Goal: Task Accomplishment & Management: Use online tool/utility

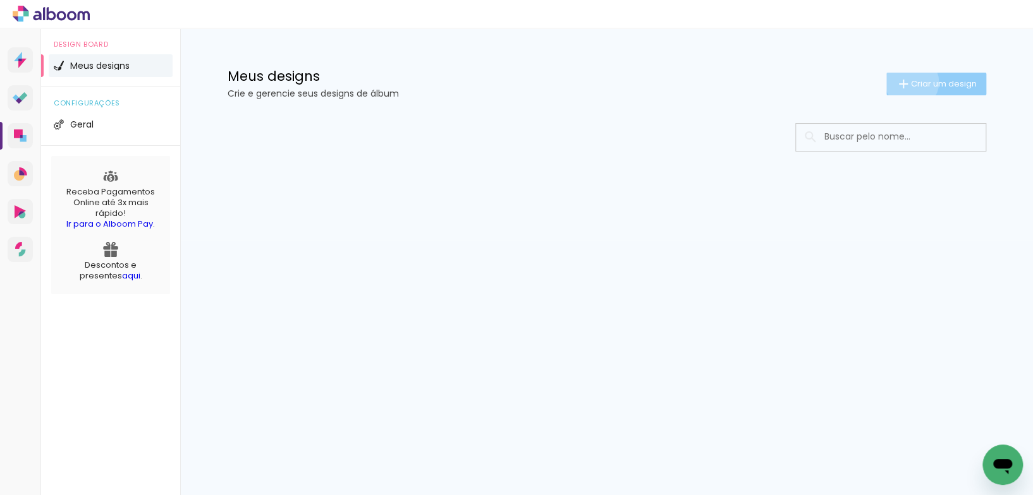
click at [911, 82] on span "Criar um design" at bounding box center [944, 84] width 66 height 8
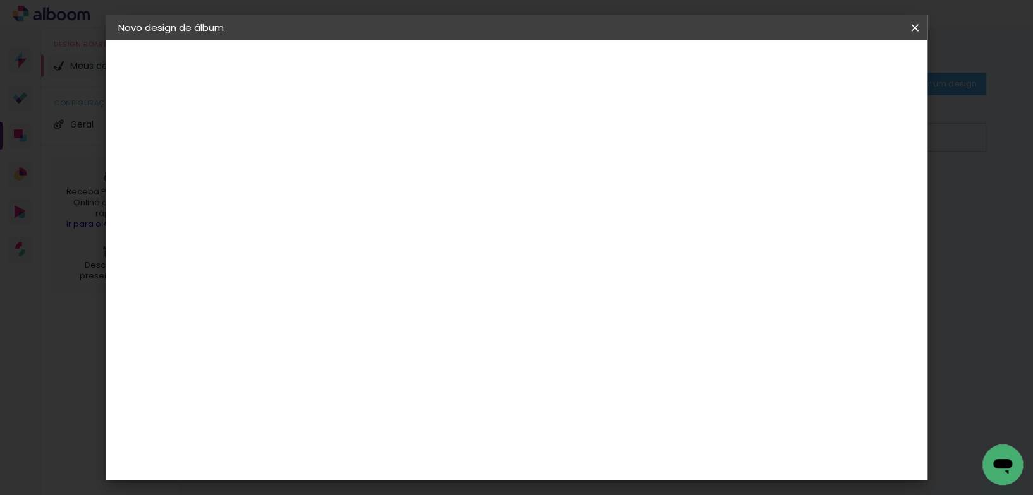
click at [325, 171] on input at bounding box center [325, 170] width 0 height 20
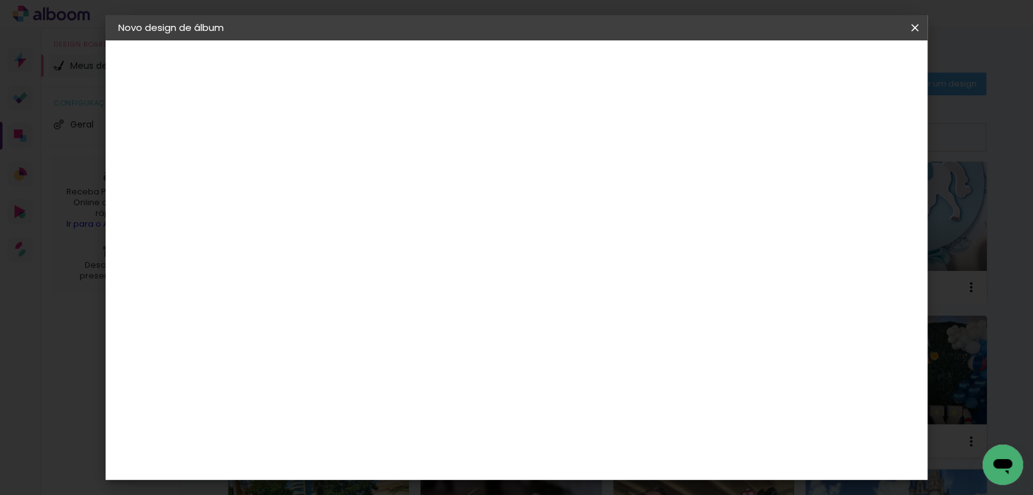
type input "CLARISSE - FESTA FILHA"
type paper-input "CLARISSE - FESTA FILHA"
click at [0, 0] on slot "Avançar" at bounding box center [0, 0] width 0 height 0
click at [328, 456] on div "Go image" at bounding box center [332, 466] width 31 height 20
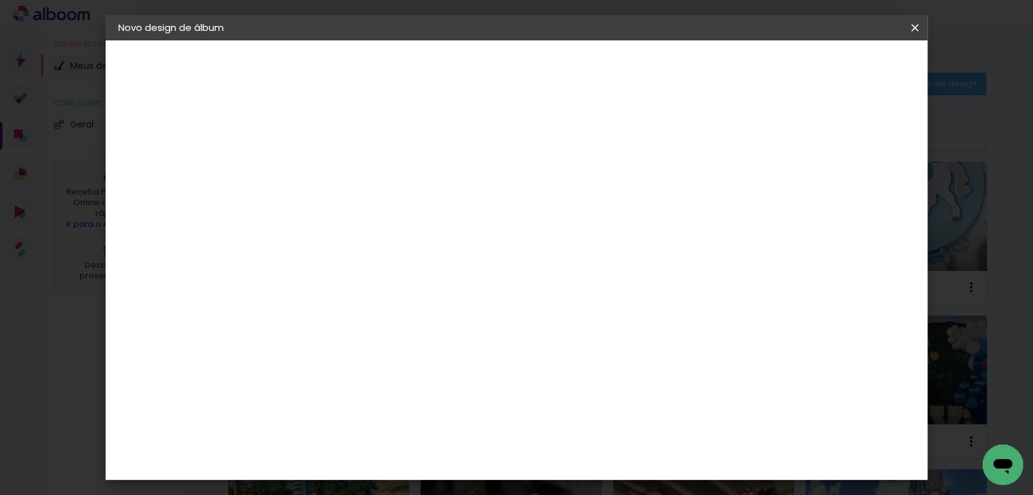
click at [0, 0] on slot "Avançar" at bounding box center [0, 0] width 0 height 0
click at [374, 210] on input "text" at bounding box center [349, 220] width 49 height 20
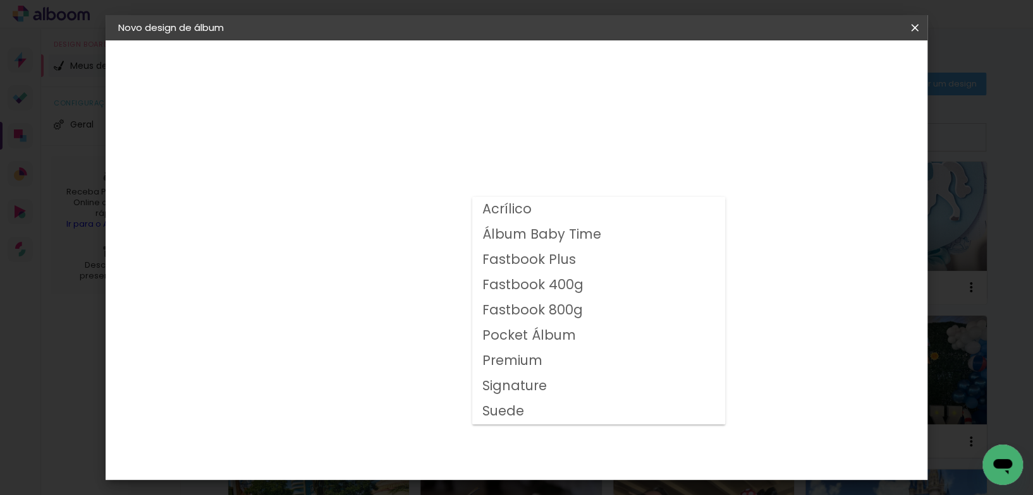
click at [0, 0] on slot "Fastbook 400g" at bounding box center [0, 0] width 0 height 0
type input "Fastbook 400g"
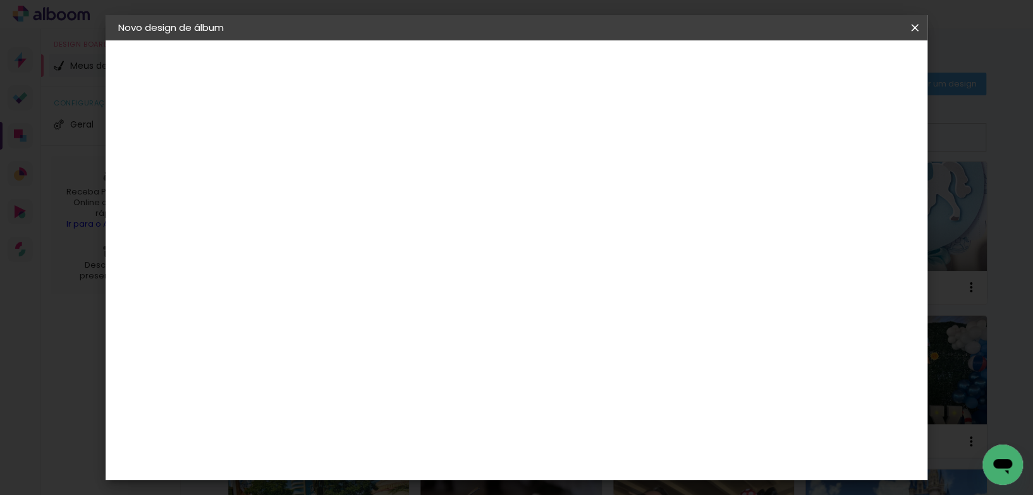
scroll to position [202, 0]
click at [410, 422] on span "25 × 25" at bounding box center [380, 438] width 59 height 33
click at [0, 0] on slot "Avançar" at bounding box center [0, 0] width 0 height 0
type input "3"
type paper-input "3"
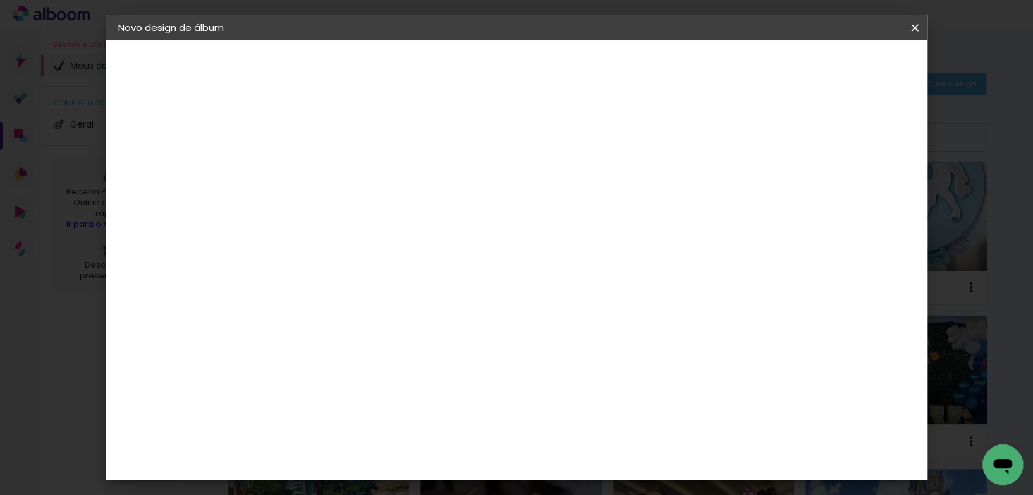
click at [332, 132] on input "3" at bounding box center [315, 136] width 44 height 16
click at [739, 66] on span "Iniciar design" at bounding box center [710, 67] width 58 height 9
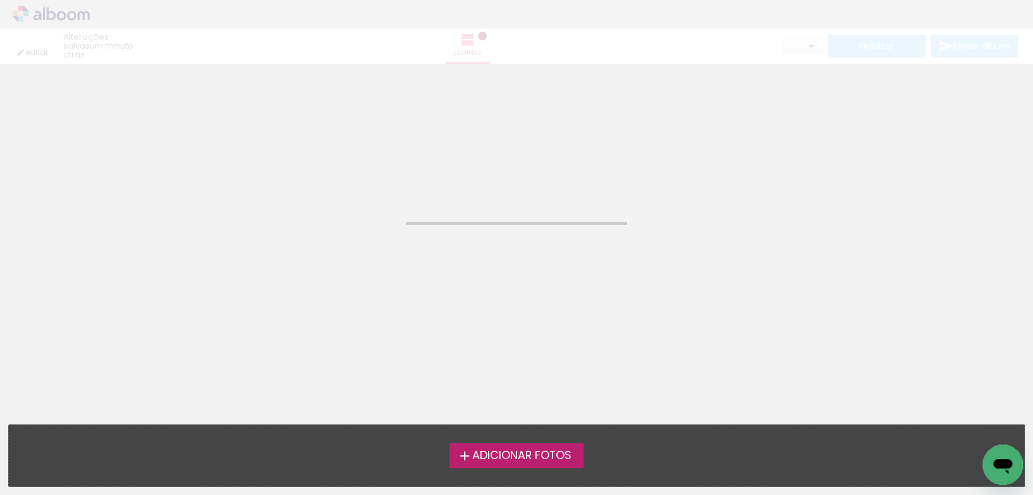
click at [535, 454] on span "Adicionar Fotos" at bounding box center [521, 456] width 99 height 11
click at [0, 0] on input "file" at bounding box center [0, 0] width 0 height 0
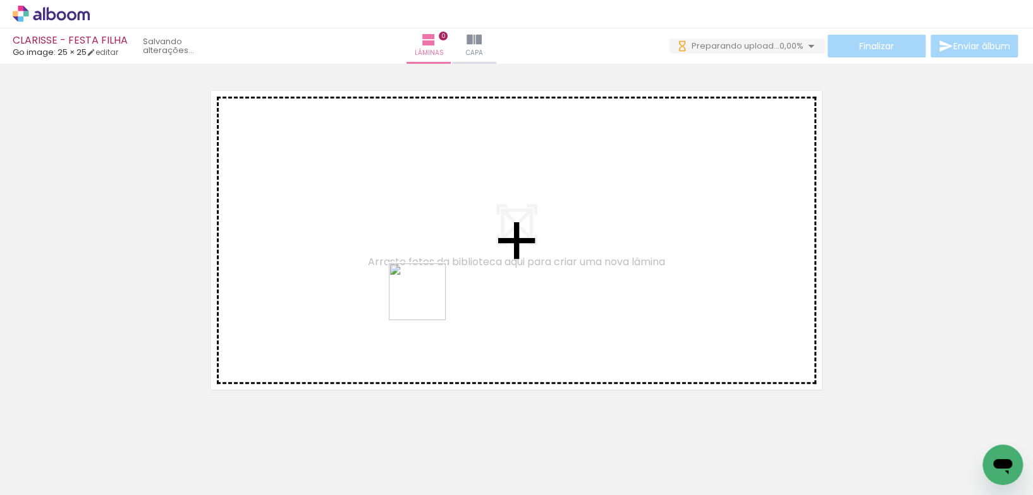
drag, startPoint x: 446, startPoint y: 352, endPoint x: 449, endPoint y: 325, distance: 26.8
click at [424, 296] on quentale-workspace at bounding box center [516, 247] width 1033 height 495
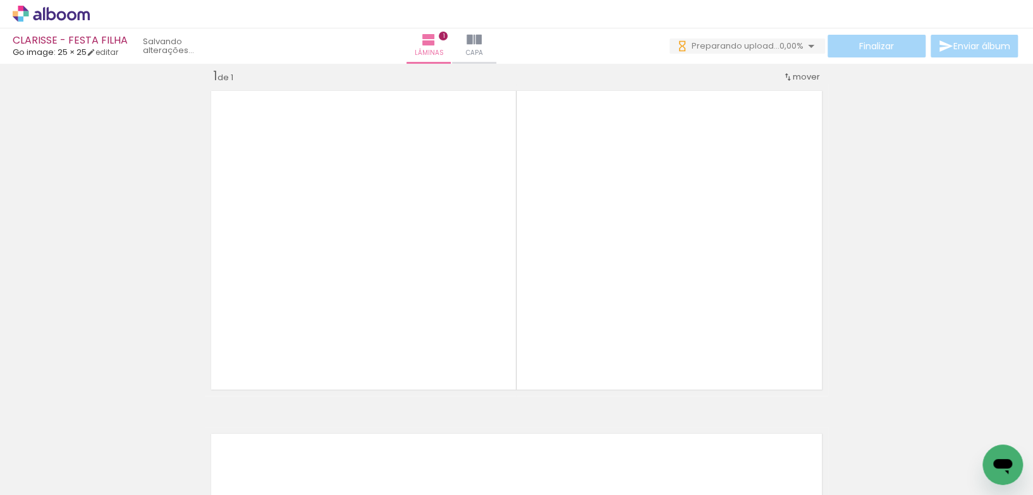
scroll to position [16, 0]
click at [64, 456] on iron-icon at bounding box center [64, 458] width 10 height 10
click at [0, 0] on slot "Não utilizadas" at bounding box center [0, 0] width 0 height 0
type input "Não utilizadas"
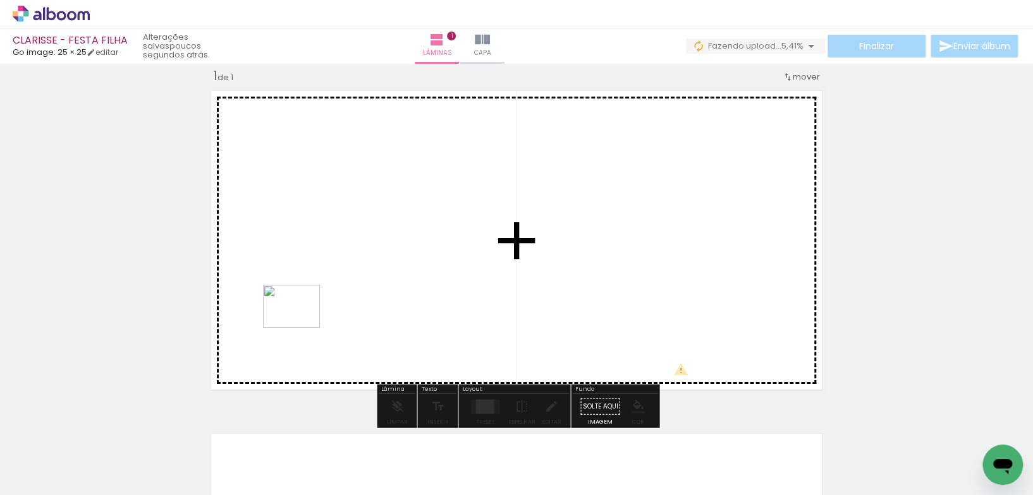
drag, startPoint x: 484, startPoint y: 454, endPoint x: 411, endPoint y: 374, distance: 108.3
click at [299, 320] on quentale-workspace at bounding box center [516, 247] width 1033 height 495
drag, startPoint x: 480, startPoint y: 455, endPoint x: 489, endPoint y: 357, distance: 98.4
click at [490, 356] on quentale-workspace at bounding box center [516, 247] width 1033 height 495
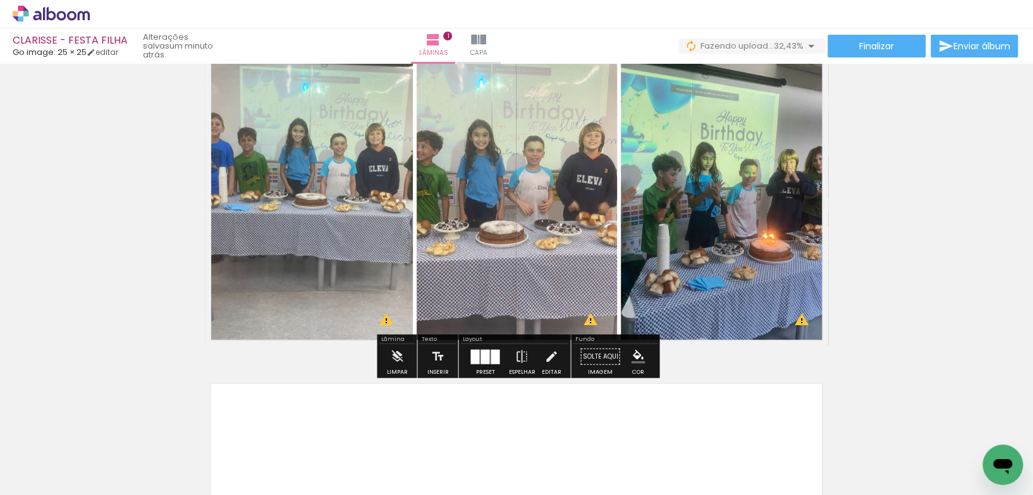
scroll to position [80, 0]
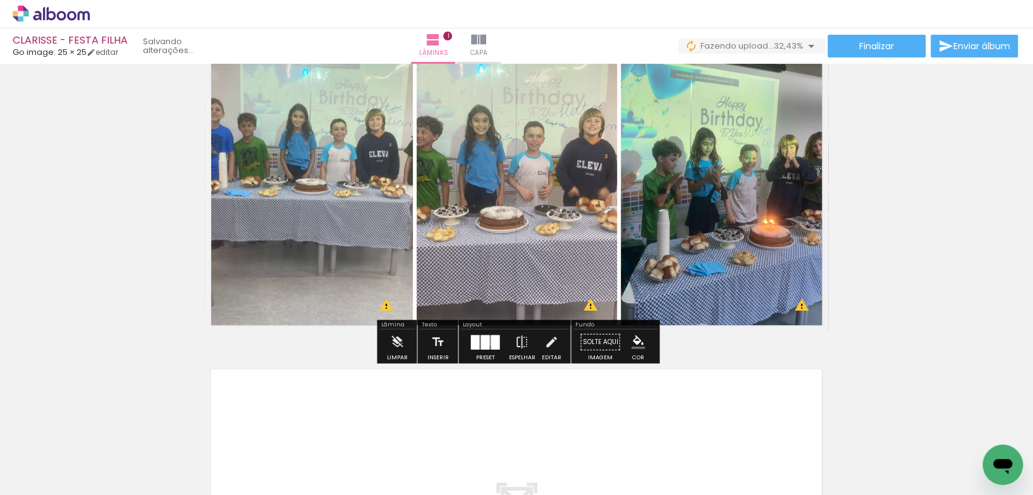
click at [490, 341] on div at bounding box center [494, 342] width 9 height 15
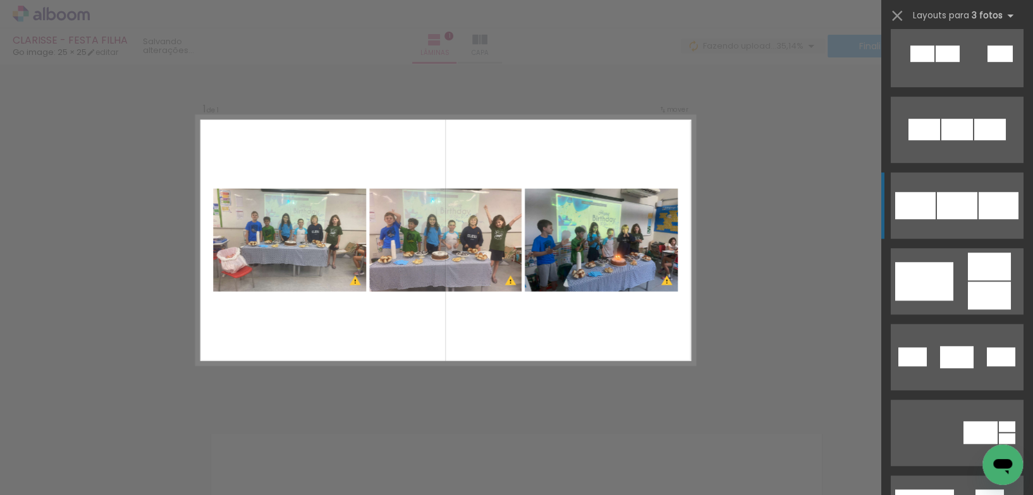
scroll to position [477, 0]
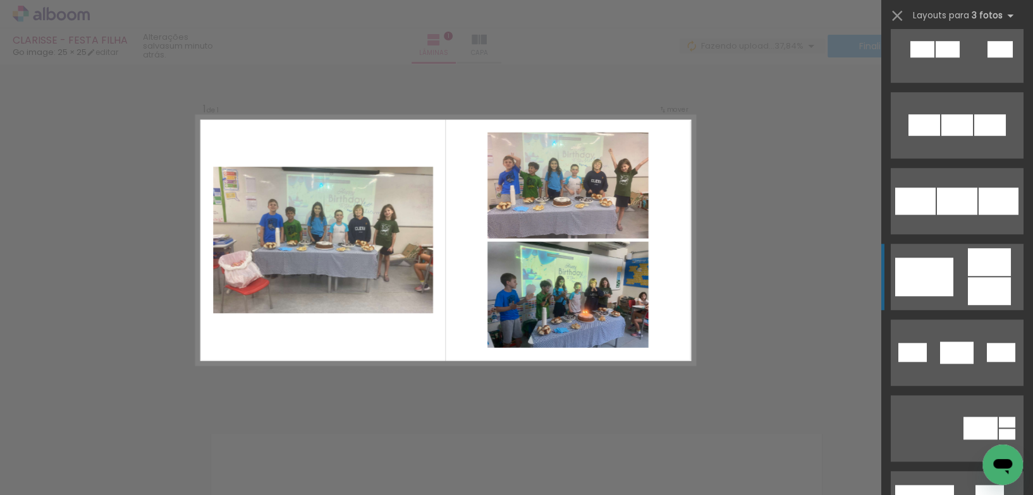
click at [932, 275] on div at bounding box center [924, 277] width 58 height 39
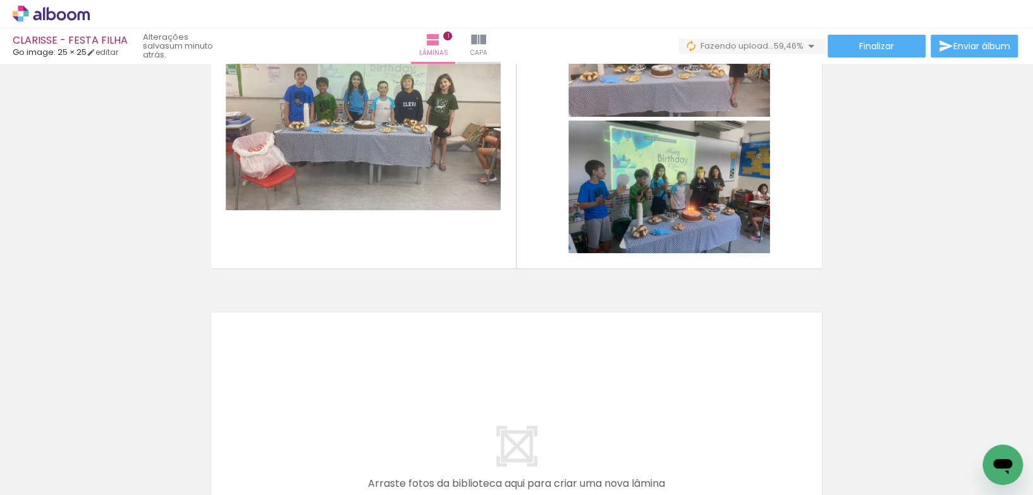
scroll to position [0, 312]
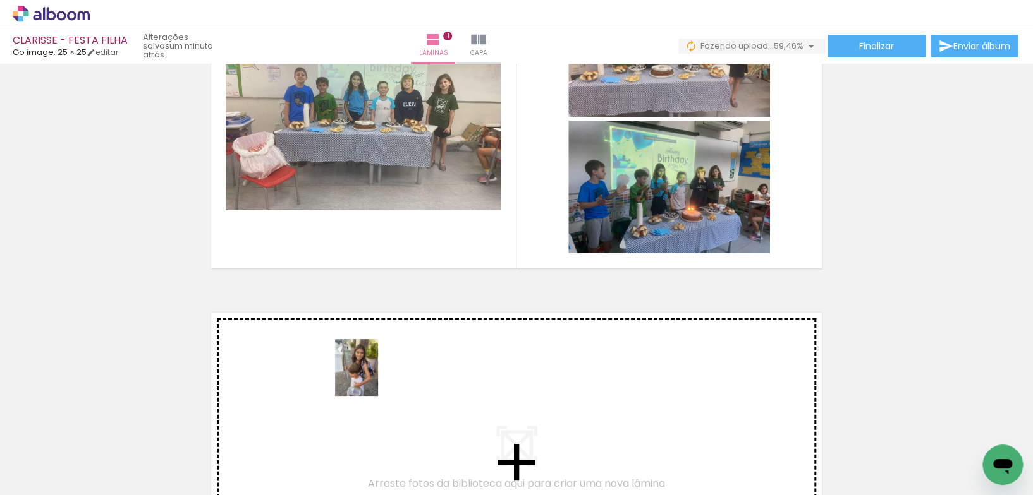
drag, startPoint x: 378, startPoint y: 458, endPoint x: 373, endPoint y: 377, distance: 80.4
click at [373, 377] on quentale-workspace at bounding box center [516, 247] width 1033 height 495
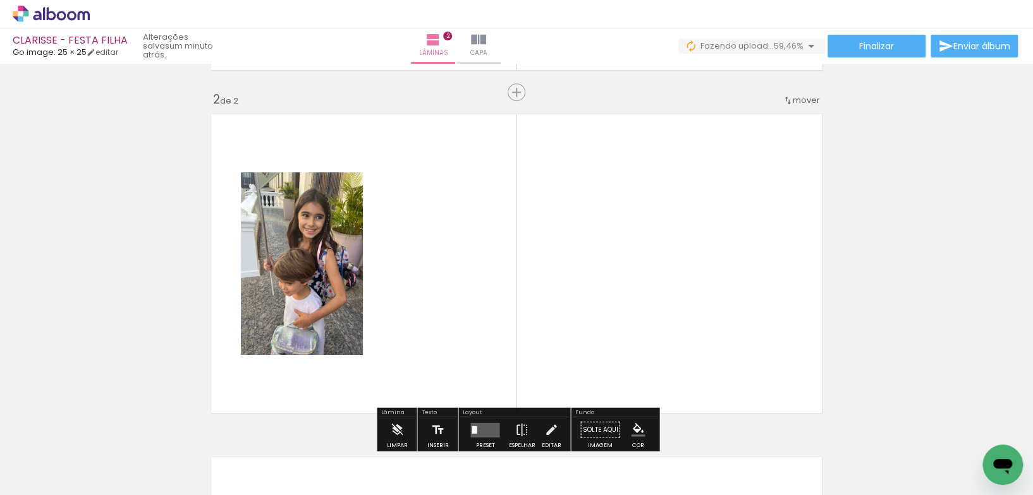
scroll to position [360, 0]
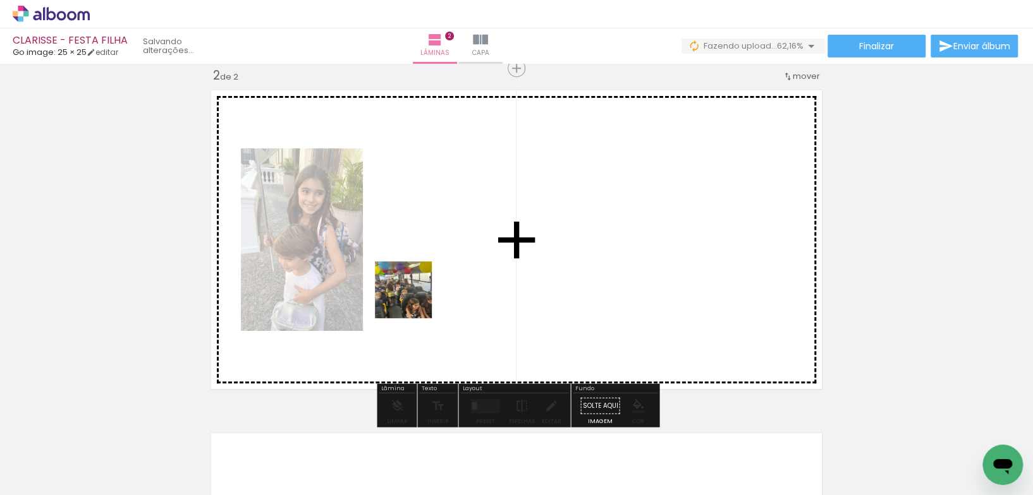
drag, startPoint x: 388, startPoint y: 457, endPoint x: 413, endPoint y: 296, distance: 162.4
click at [413, 296] on quentale-workspace at bounding box center [516, 247] width 1033 height 495
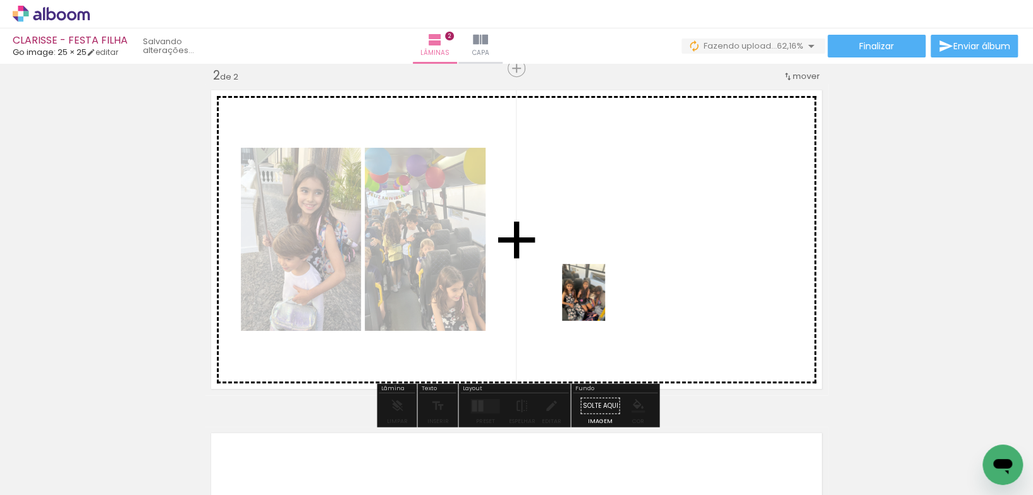
drag, startPoint x: 401, startPoint y: 446, endPoint x: 604, endPoint y: 296, distance: 252.2
click at [604, 295] on quentale-workspace at bounding box center [516, 247] width 1033 height 495
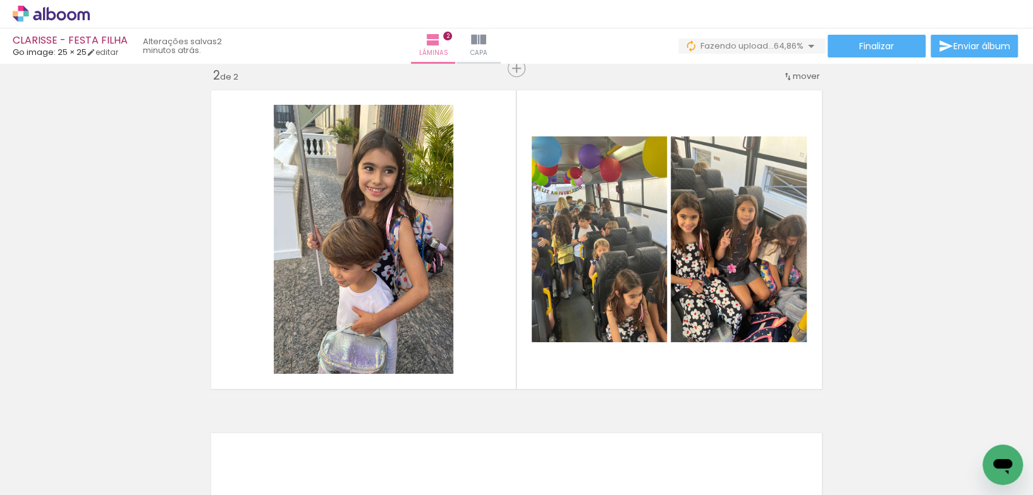
scroll to position [0, 993]
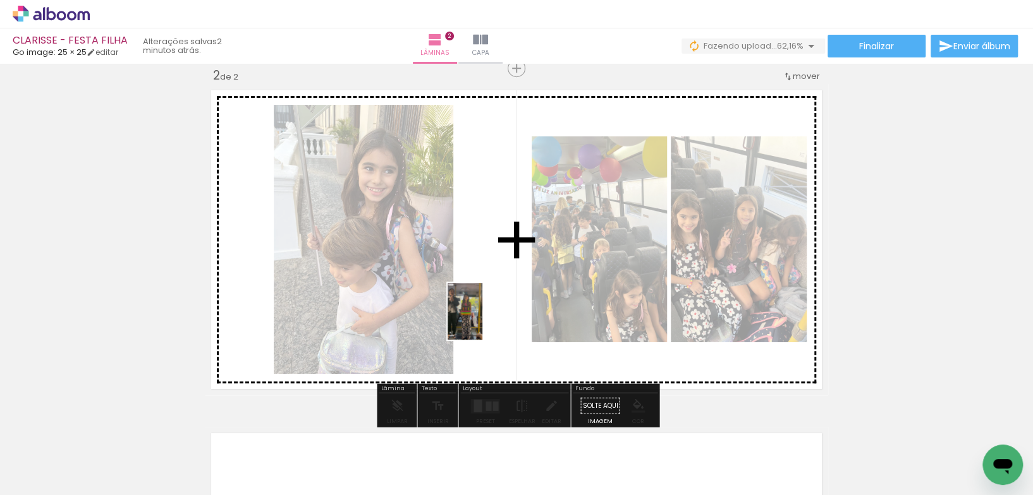
drag, startPoint x: 547, startPoint y: 448, endPoint x: 567, endPoint y: 409, distance: 44.1
click at [485, 321] on quentale-workspace at bounding box center [516, 247] width 1033 height 495
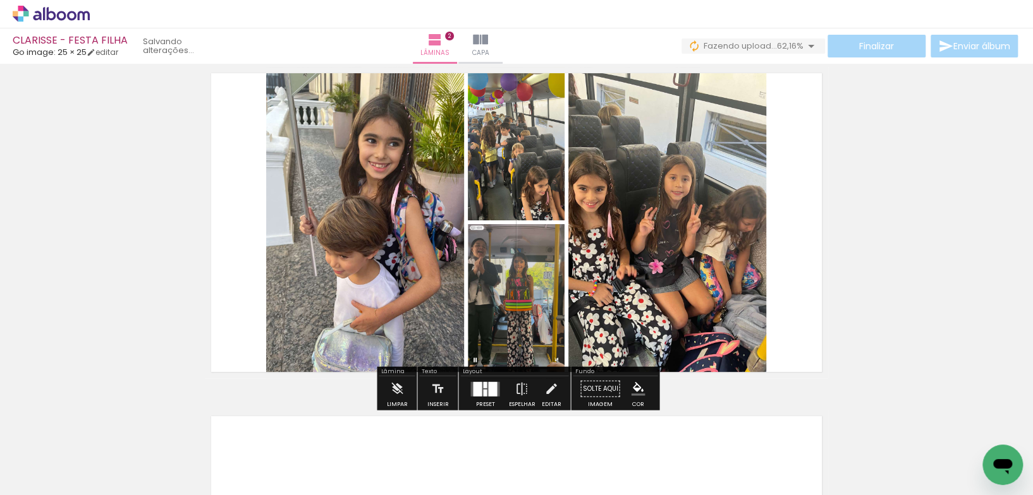
scroll to position [381, 0]
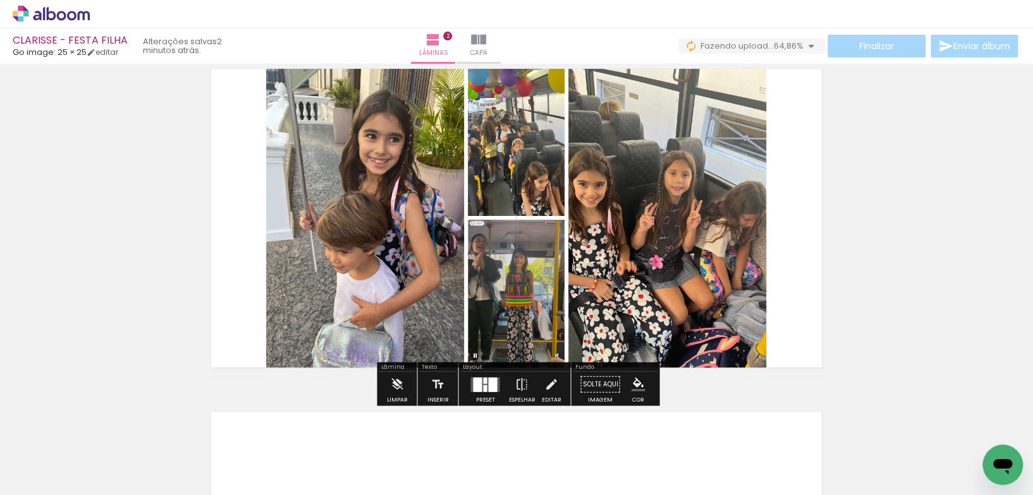
click at [488, 387] on div at bounding box center [492, 384] width 9 height 15
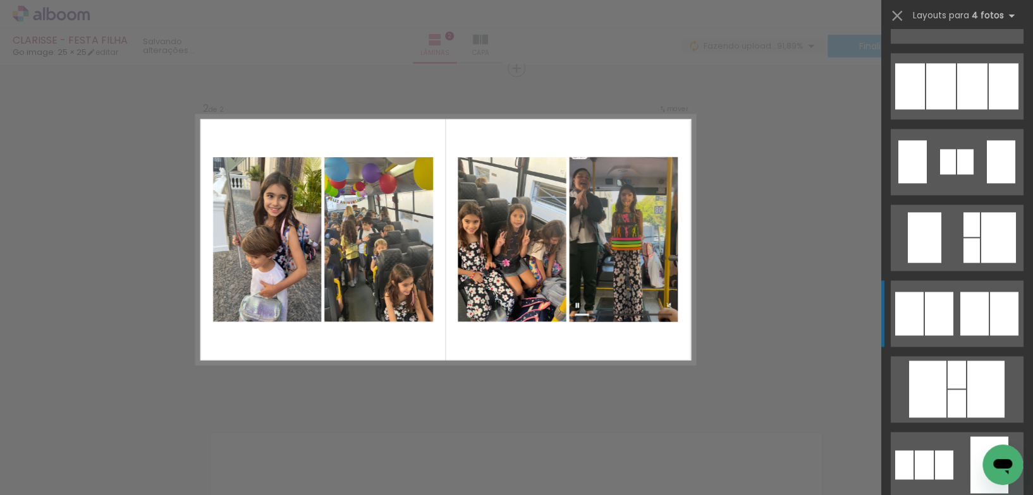
scroll to position [940, 0]
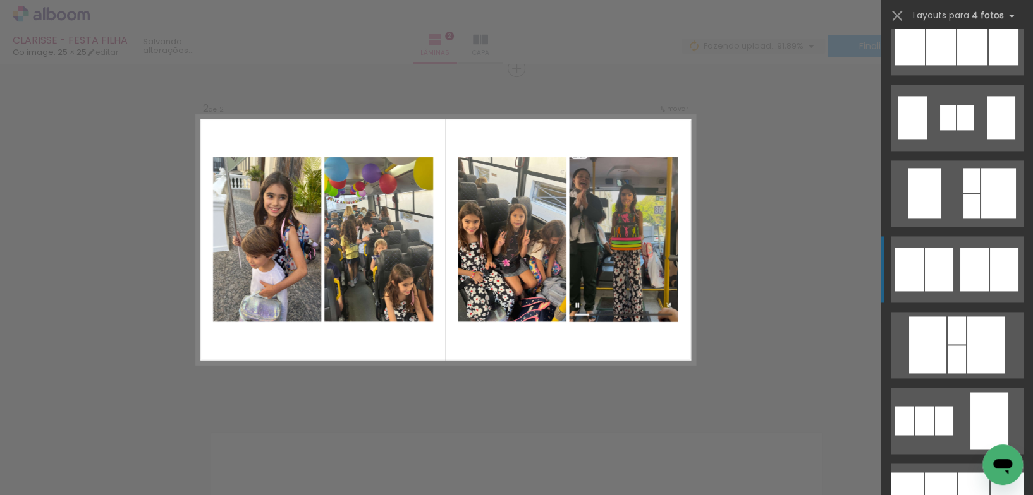
click at [940, 272] on div at bounding box center [939, 270] width 28 height 44
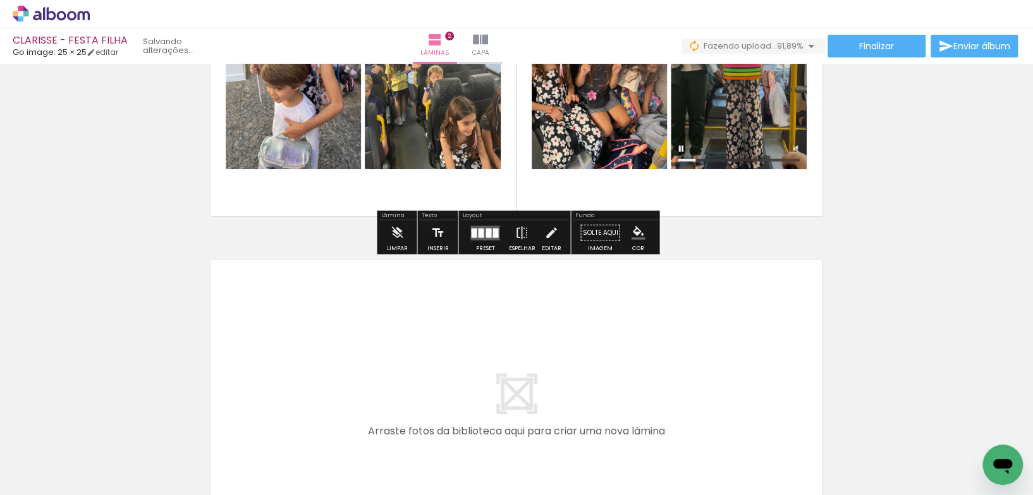
scroll to position [535, 0]
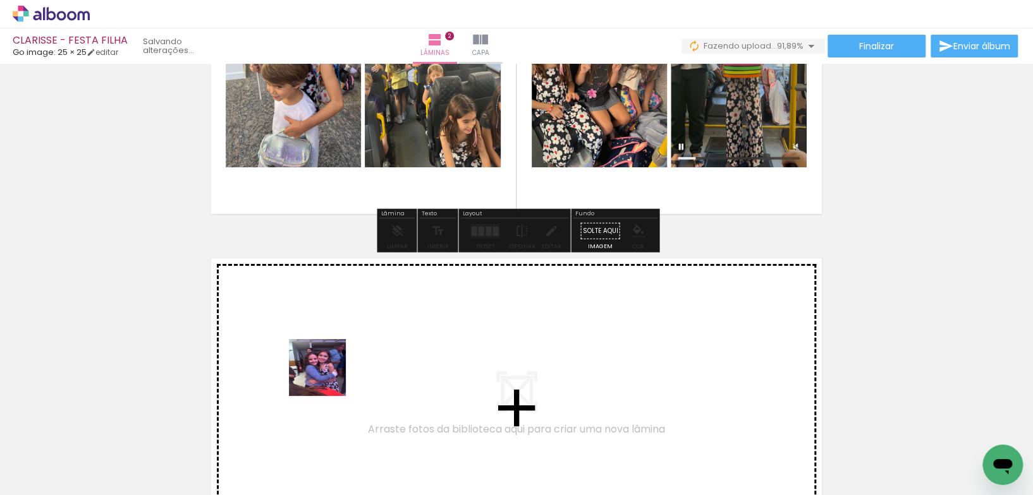
click at [323, 363] on quentale-workspace at bounding box center [516, 247] width 1033 height 495
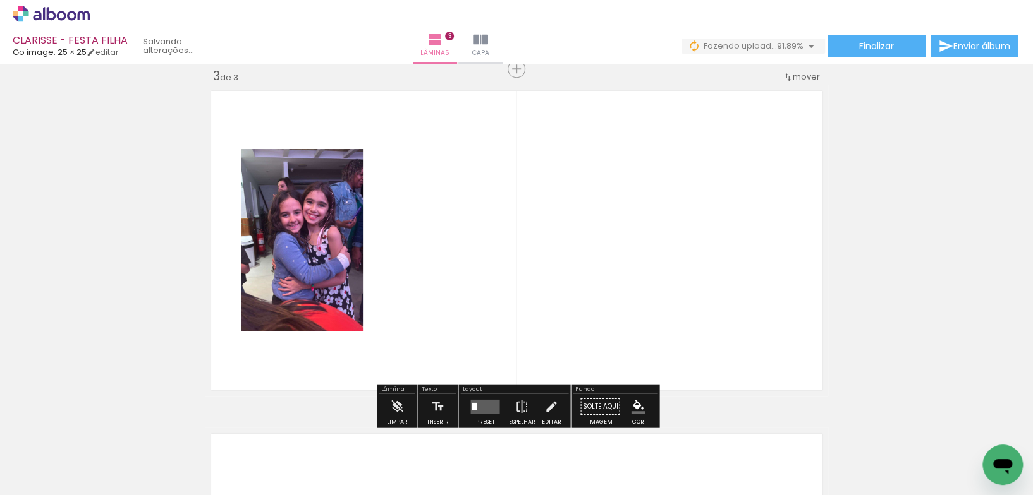
scroll to position [702, 0]
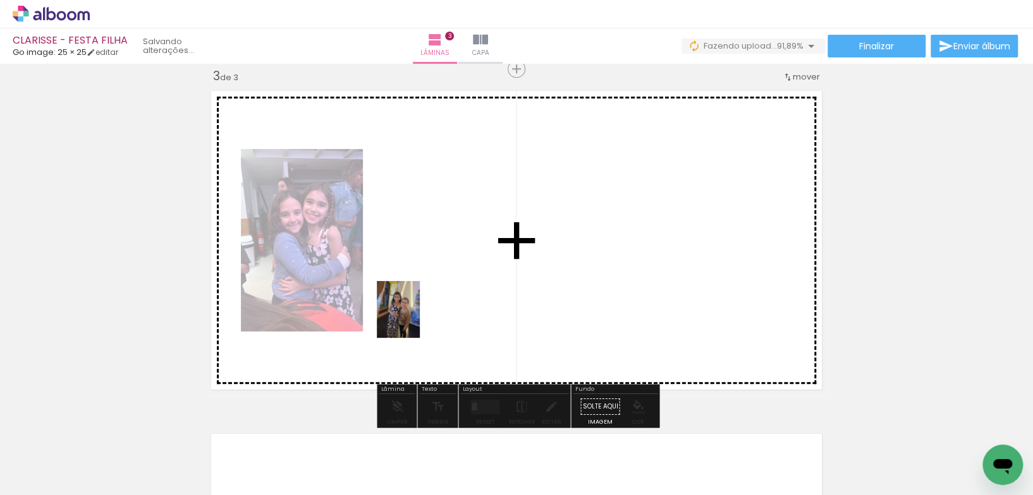
drag, startPoint x: 344, startPoint y: 458, endPoint x: 415, endPoint y: 319, distance: 156.3
click at [415, 319] on quentale-workspace at bounding box center [516, 247] width 1033 height 495
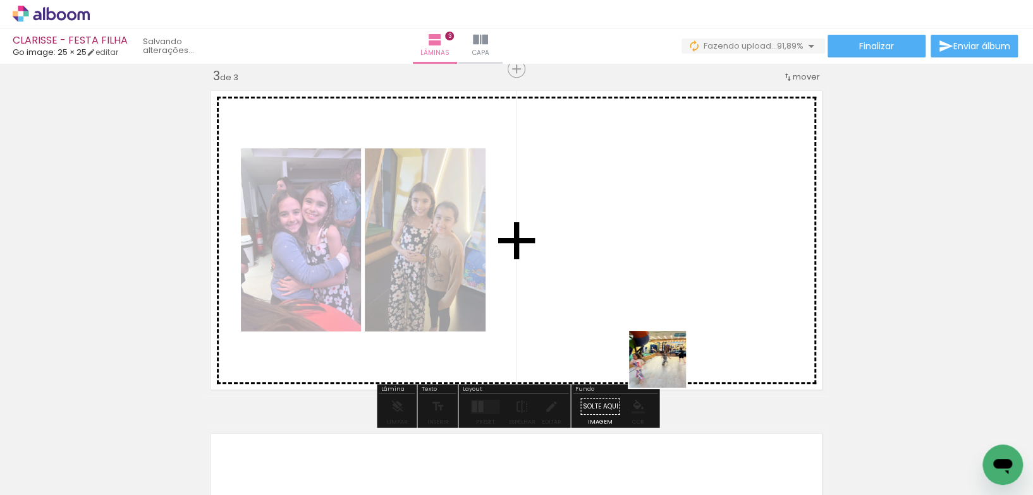
drag, startPoint x: 681, startPoint y: 439, endPoint x: 647, endPoint y: 324, distance: 120.0
click at [647, 324] on quentale-workspace at bounding box center [516, 247] width 1033 height 495
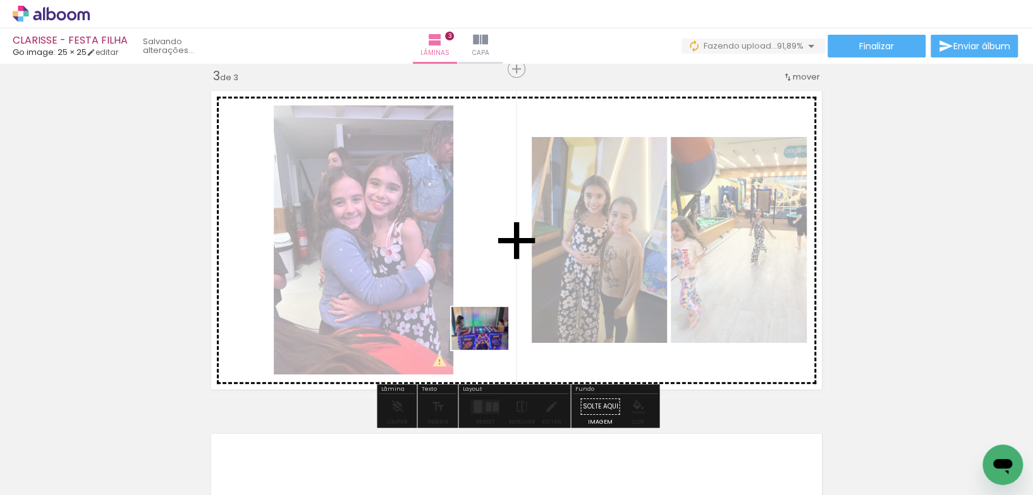
drag, startPoint x: 492, startPoint y: 441, endPoint x: 492, endPoint y: 345, distance: 96.1
click at [489, 344] on quentale-workspace at bounding box center [516, 247] width 1033 height 495
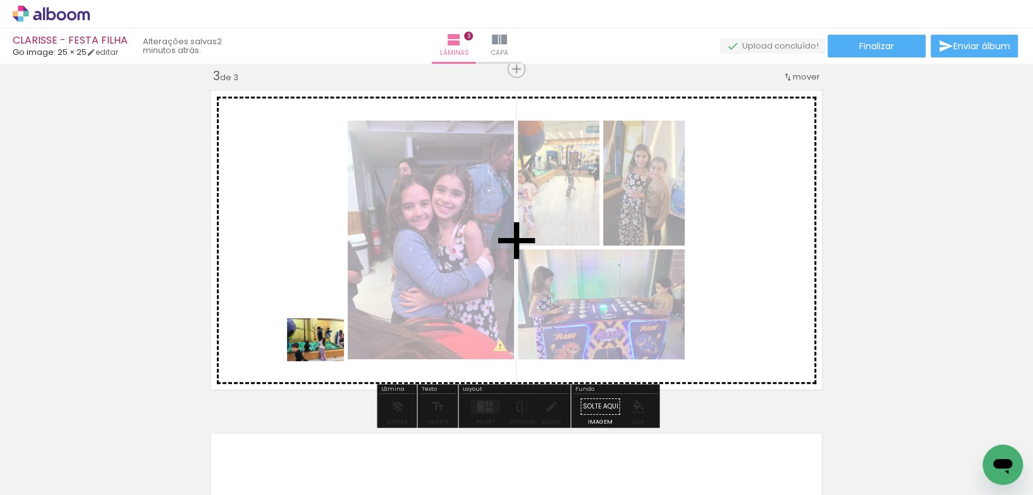
drag, startPoint x: 480, startPoint y: 455, endPoint x: 316, endPoint y: 333, distance: 204.1
click at [307, 333] on quentale-workspace at bounding box center [516, 247] width 1033 height 495
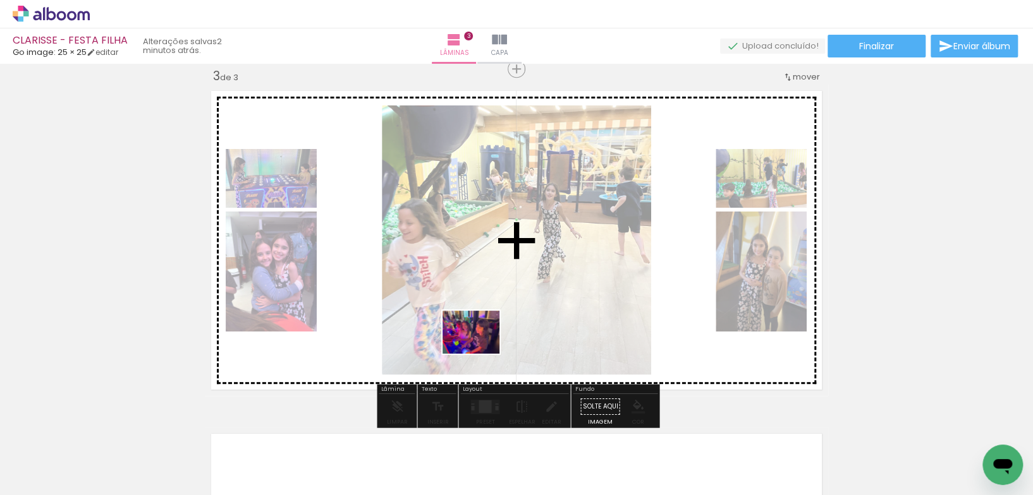
drag, startPoint x: 485, startPoint y: 449, endPoint x: 480, endPoint y: 349, distance: 100.0
click at [480, 349] on quentale-workspace at bounding box center [516, 247] width 1033 height 495
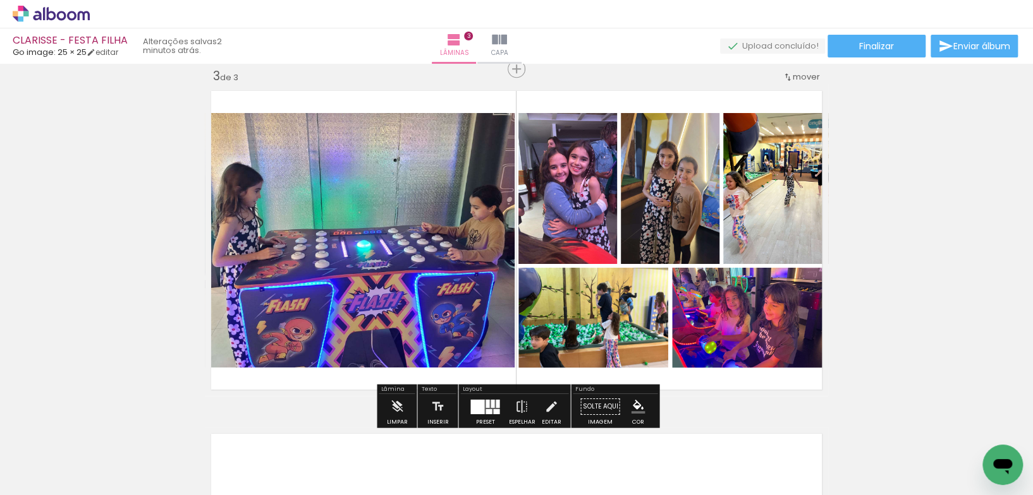
click at [491, 403] on div at bounding box center [492, 403] width 4 height 8
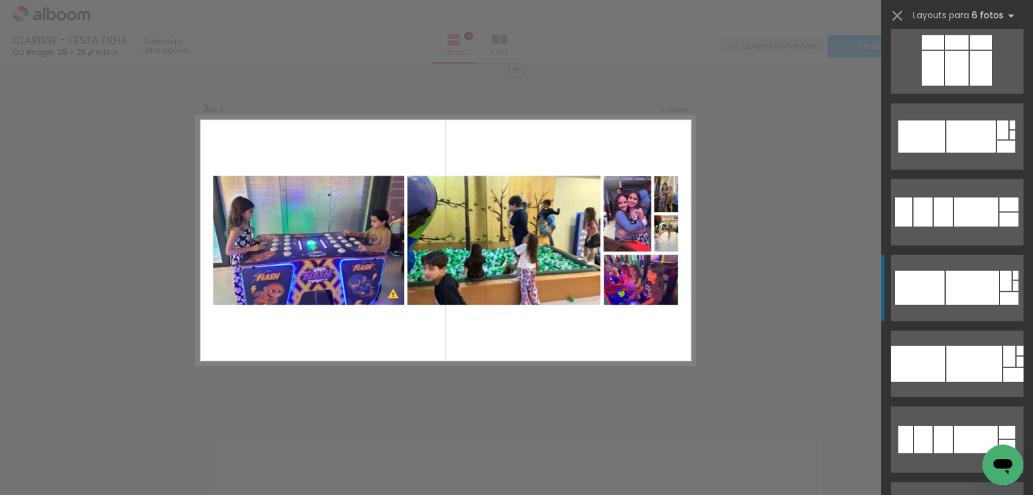
scroll to position [1758, 0]
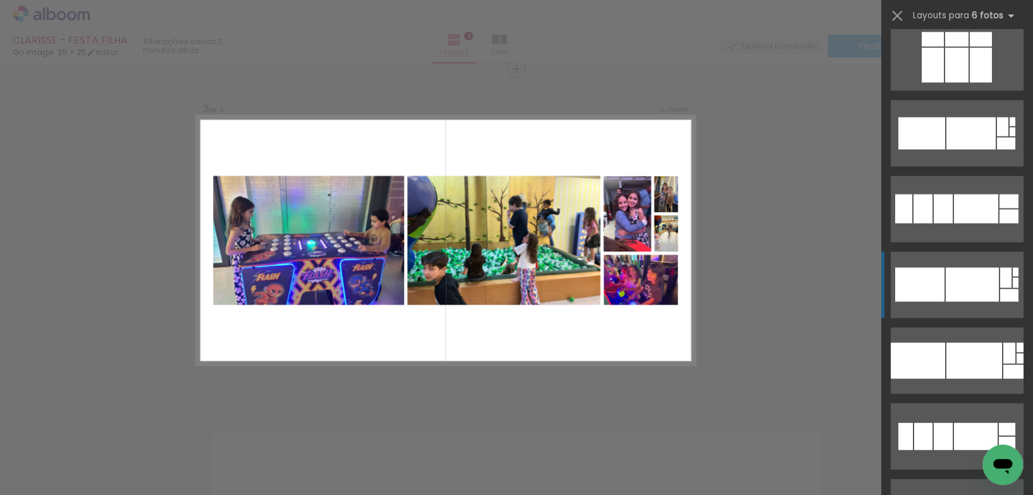
click at [933, 286] on div at bounding box center [919, 285] width 49 height 34
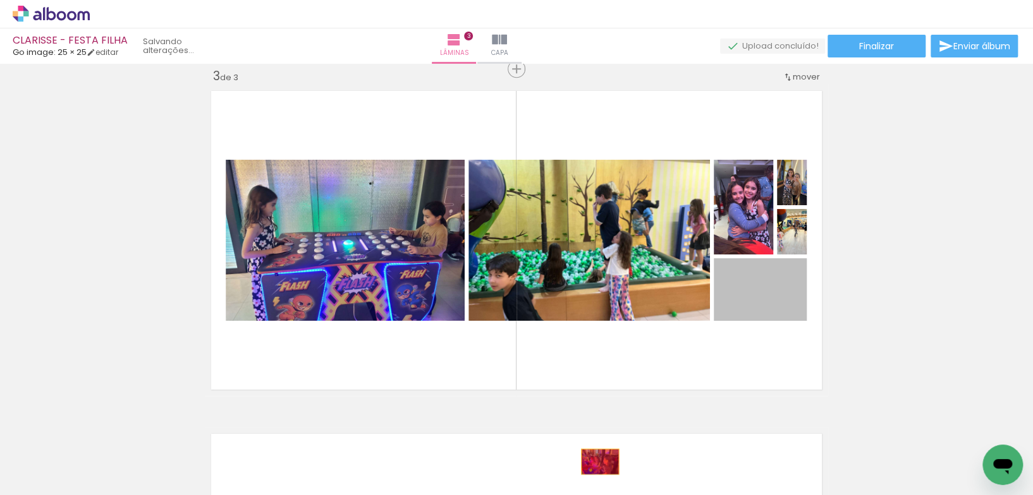
drag, startPoint x: 736, startPoint y: 308, endPoint x: 559, endPoint y: 324, distance: 178.3
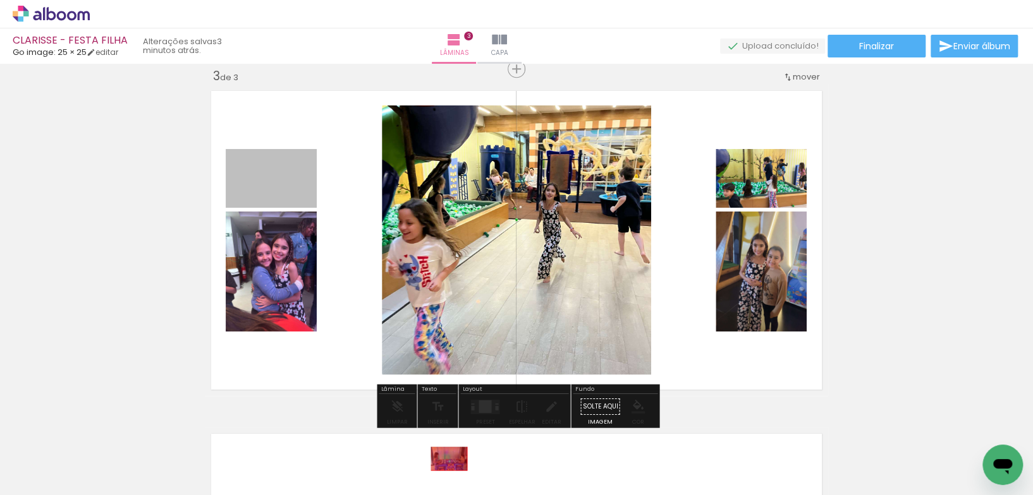
drag, startPoint x: 277, startPoint y: 184, endPoint x: 450, endPoint y: 458, distance: 323.8
click at [451, 458] on quentale-workspace at bounding box center [516, 247] width 1033 height 495
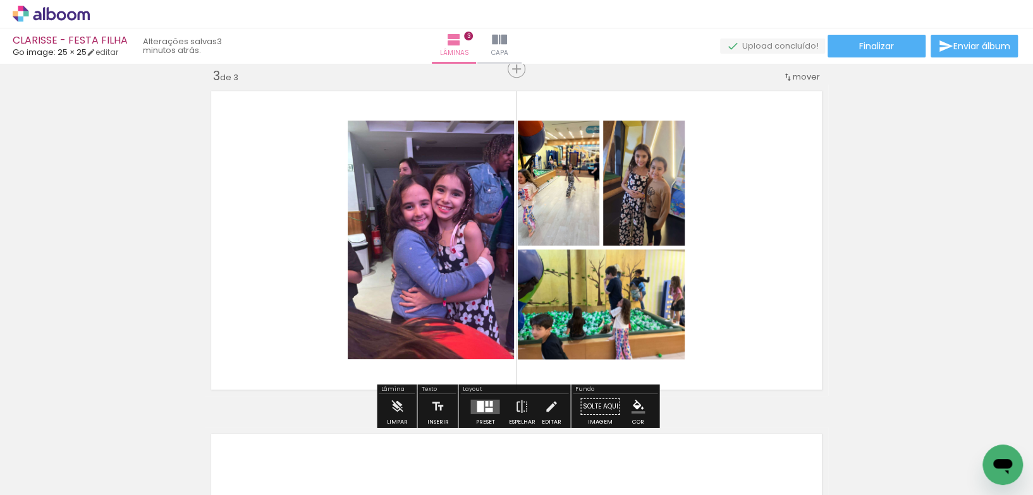
click at [485, 403] on div at bounding box center [486, 404] width 3 height 6
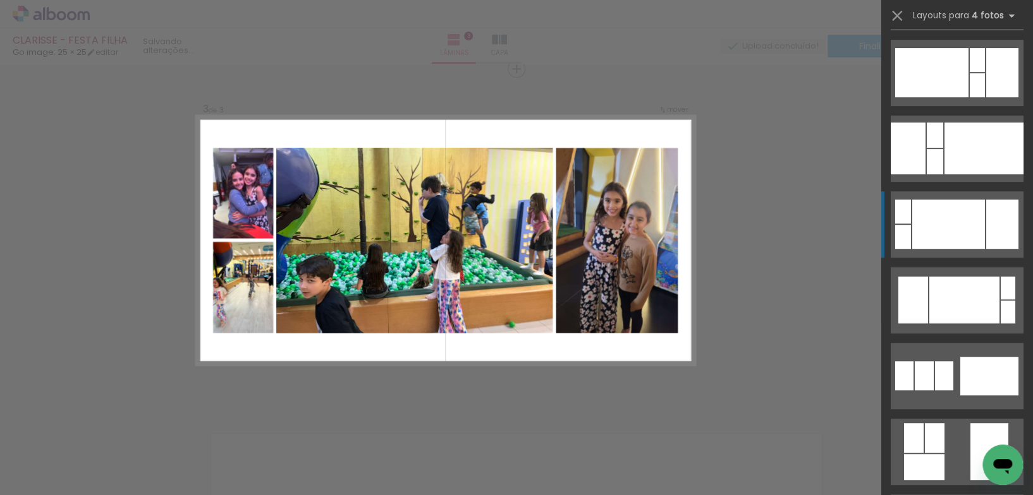
scroll to position [3122, 0]
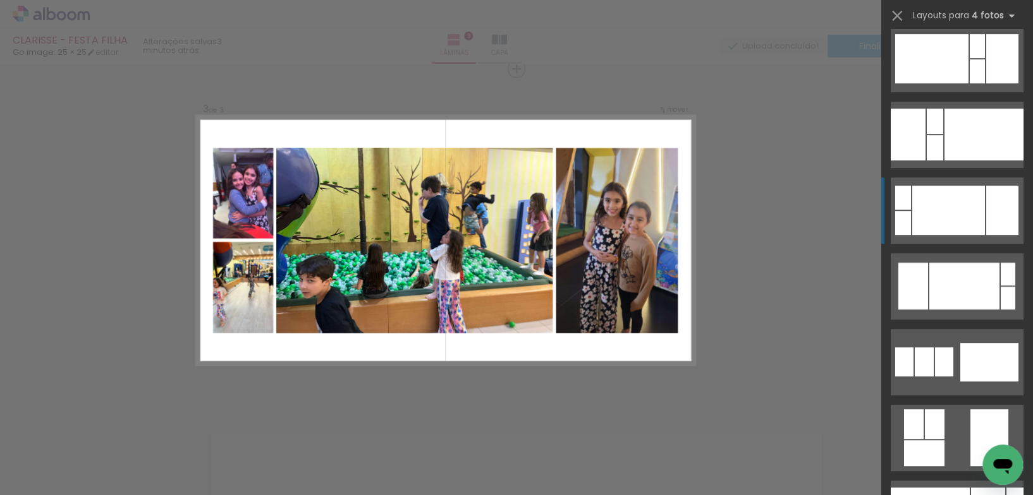
click at [967, 221] on div at bounding box center [948, 210] width 73 height 49
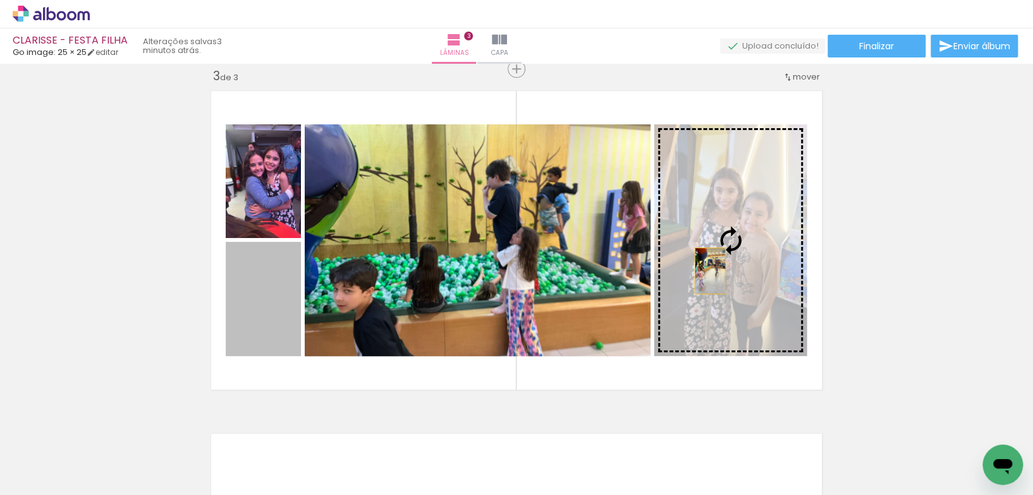
drag, startPoint x: 253, startPoint y: 301, endPoint x: 740, endPoint y: 265, distance: 488.0
click at [0, 0] on slot at bounding box center [0, 0] width 0 height 0
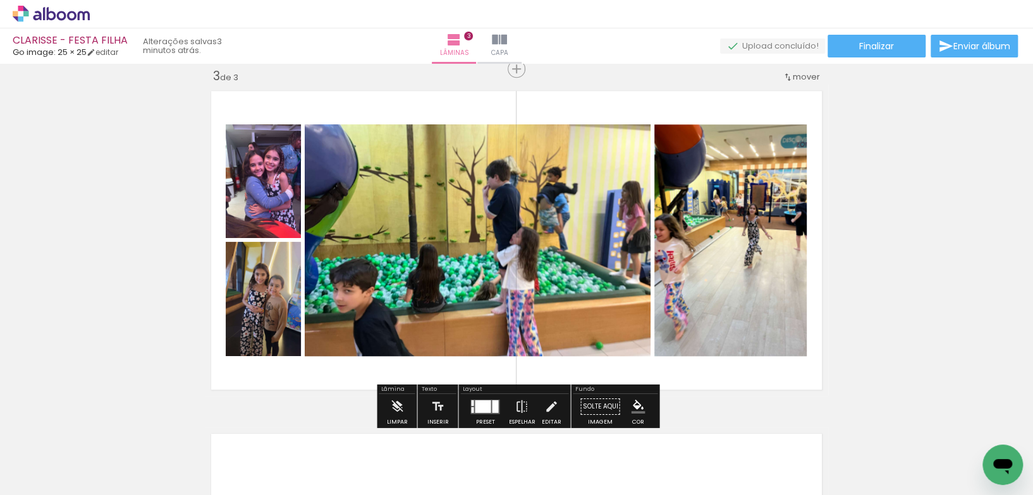
click at [475, 403] on div at bounding box center [483, 406] width 16 height 13
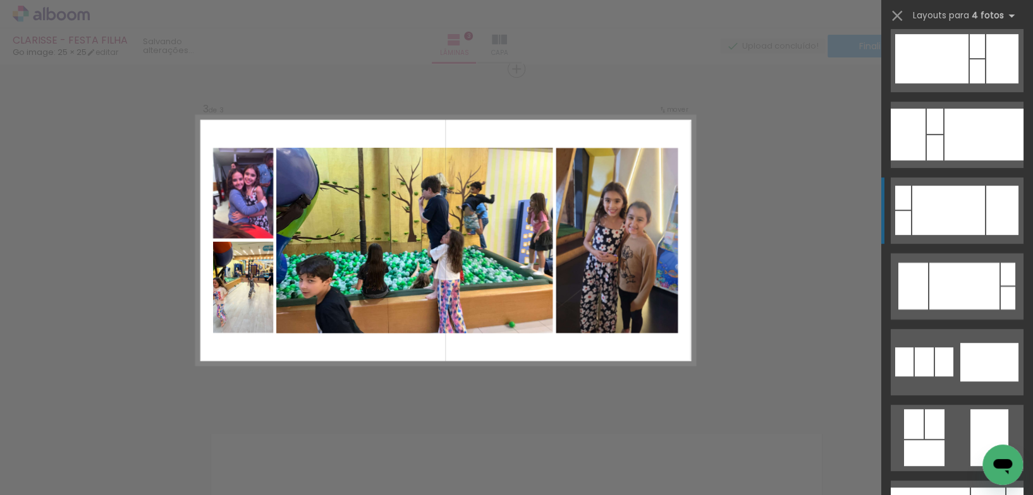
scroll to position [3261, 0]
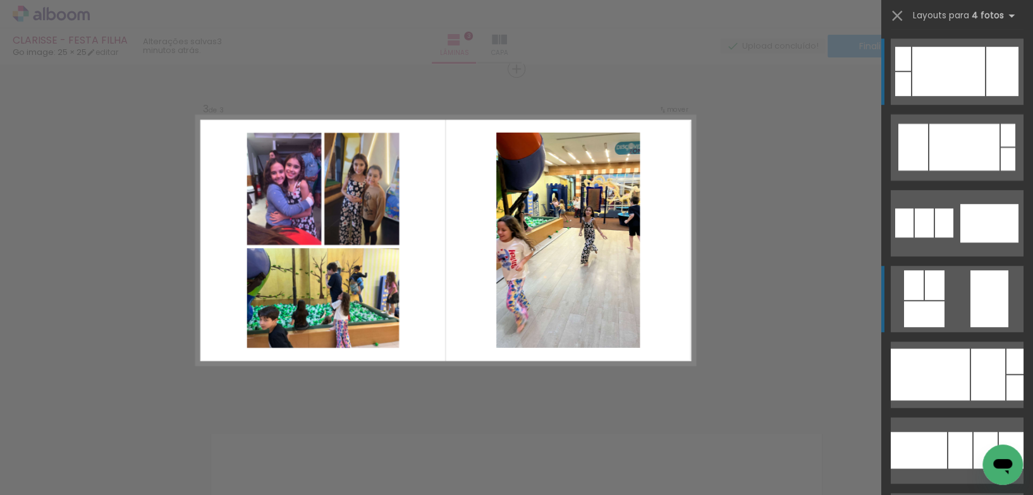
click at [954, 287] on quentale-layouter at bounding box center [956, 299] width 133 height 66
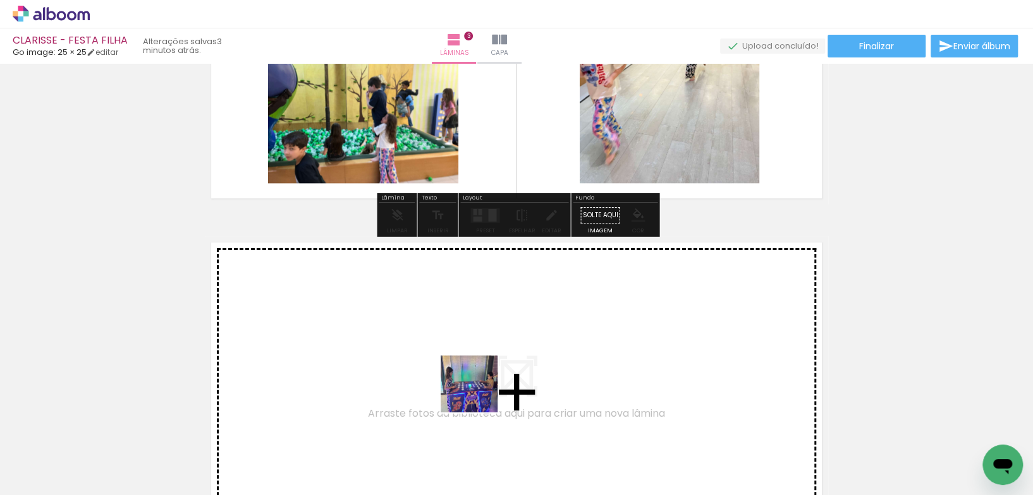
click at [474, 377] on quentale-workspace at bounding box center [516, 247] width 1033 height 495
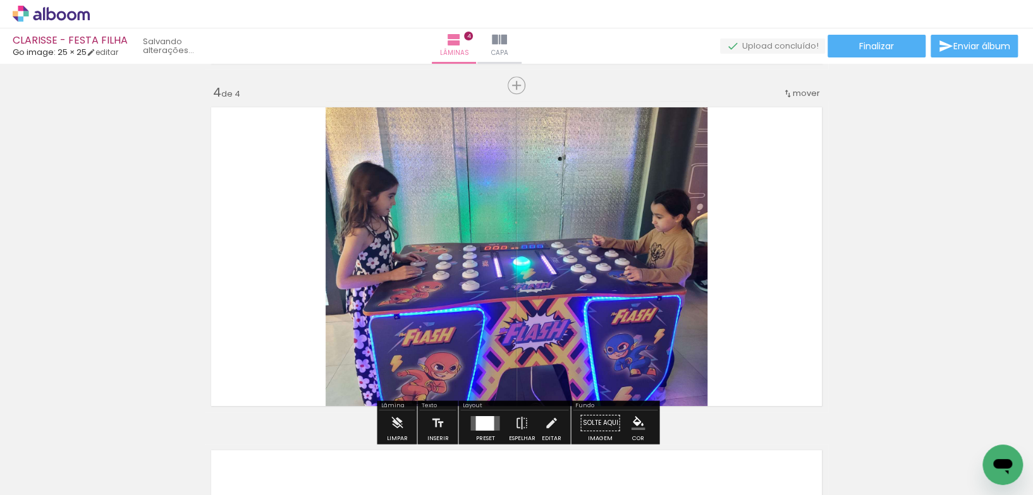
scroll to position [1045, 0]
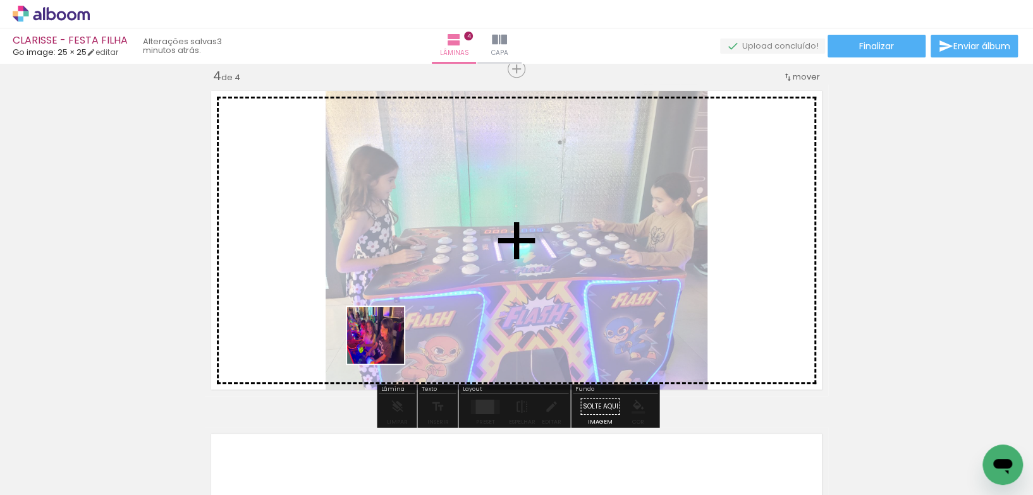
drag, startPoint x: 459, startPoint y: 419, endPoint x: 382, endPoint y: 337, distance: 112.2
click at [382, 337] on quentale-workspace at bounding box center [516, 247] width 1033 height 495
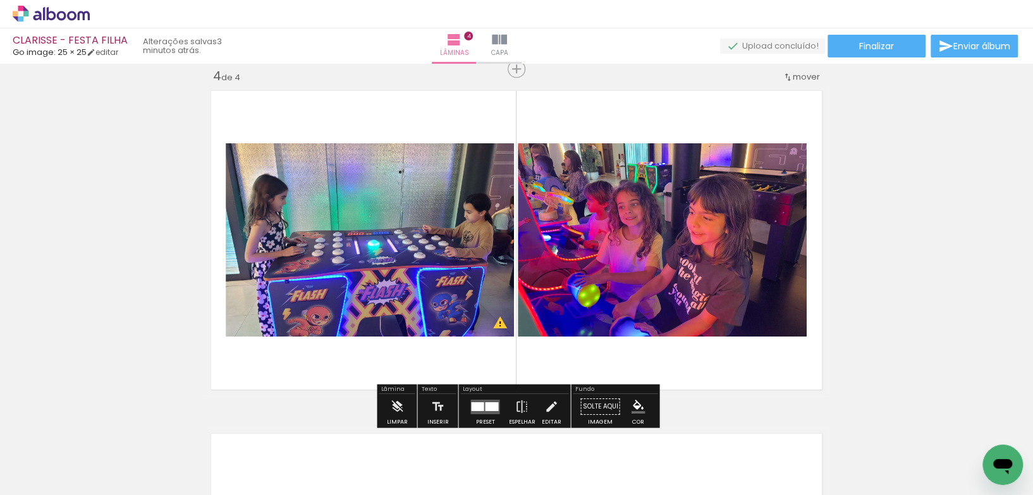
scroll to position [0, 123]
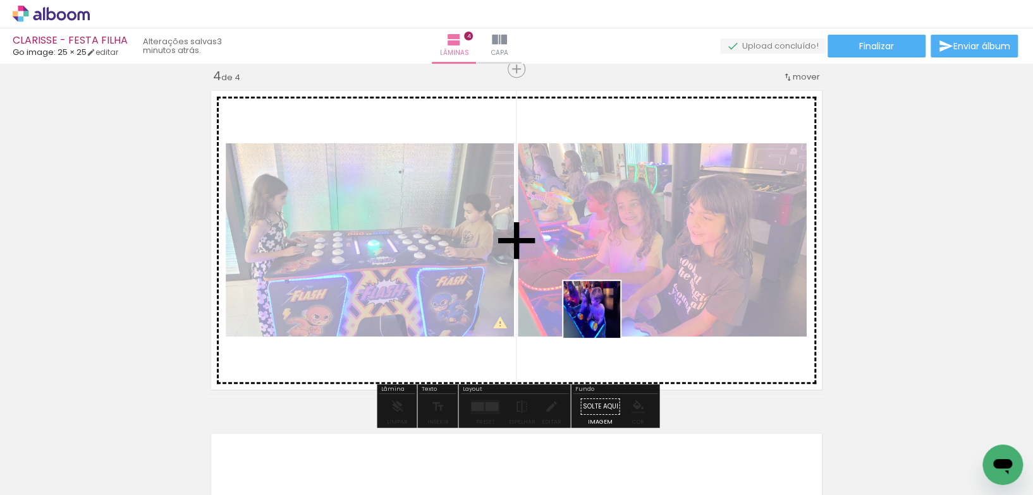
drag, startPoint x: 715, startPoint y: 456, endPoint x: 804, endPoint y: 459, distance: 88.5
click at [601, 319] on quentale-workspace at bounding box center [516, 247] width 1033 height 495
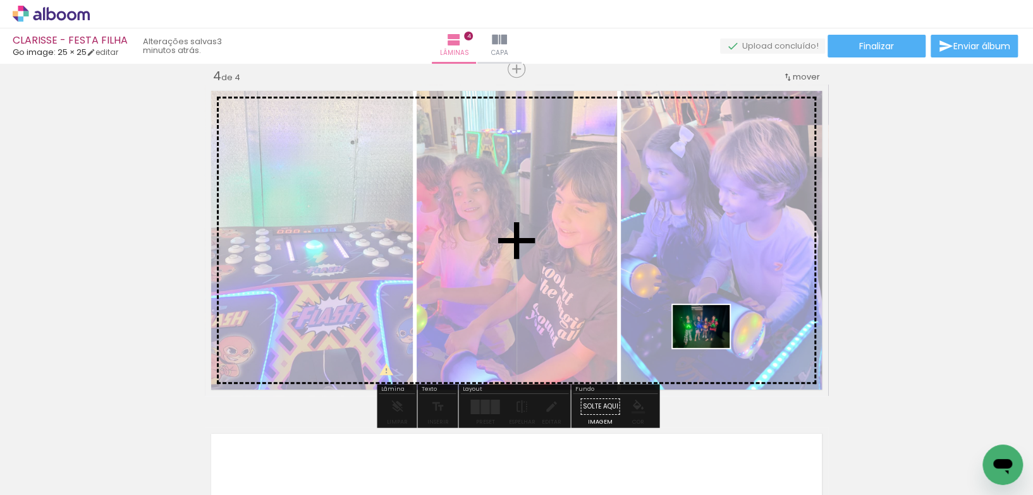
drag, startPoint x: 779, startPoint y: 442, endPoint x: 710, endPoint y: 343, distance: 120.3
click at [710, 343] on quentale-workspace at bounding box center [516, 247] width 1033 height 495
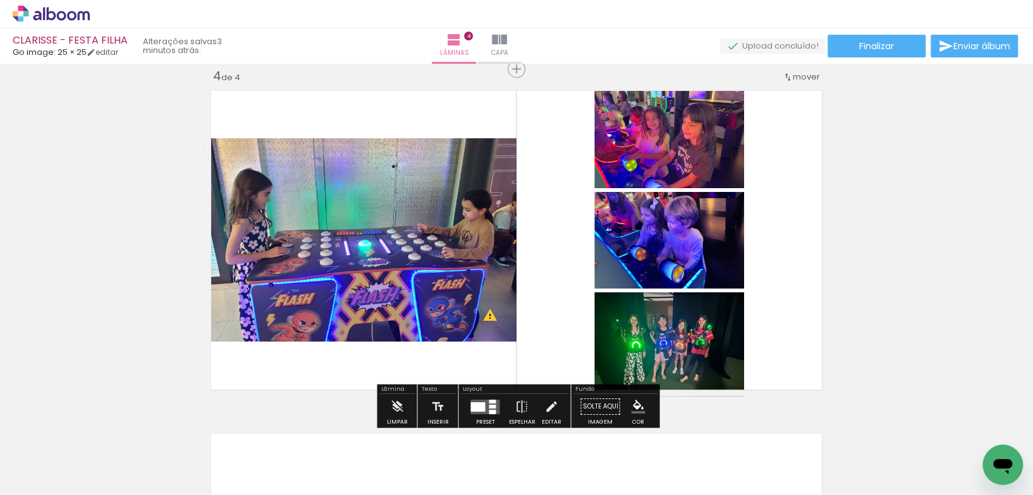
click at [489, 404] on div at bounding box center [492, 406] width 7 height 4
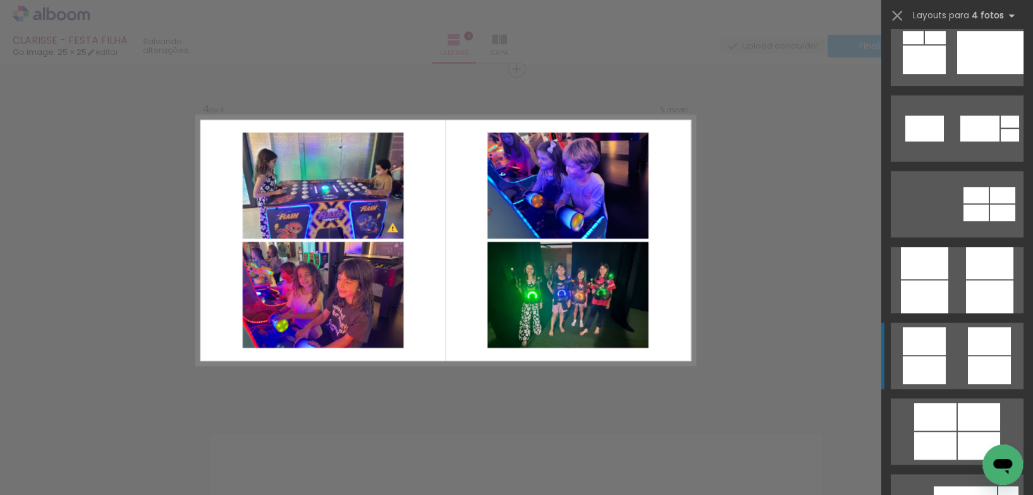
scroll to position [3362, 0]
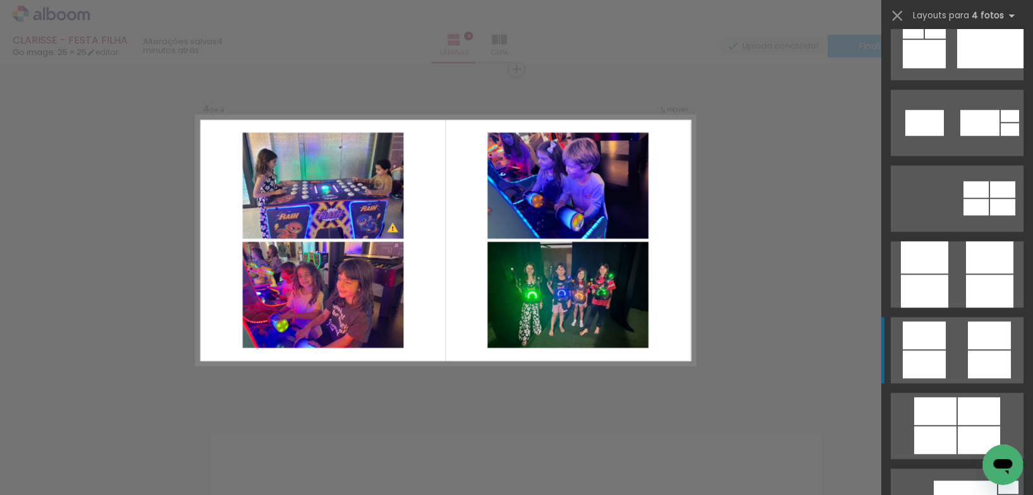
click at [947, 344] on quentale-layouter at bounding box center [956, 350] width 133 height 66
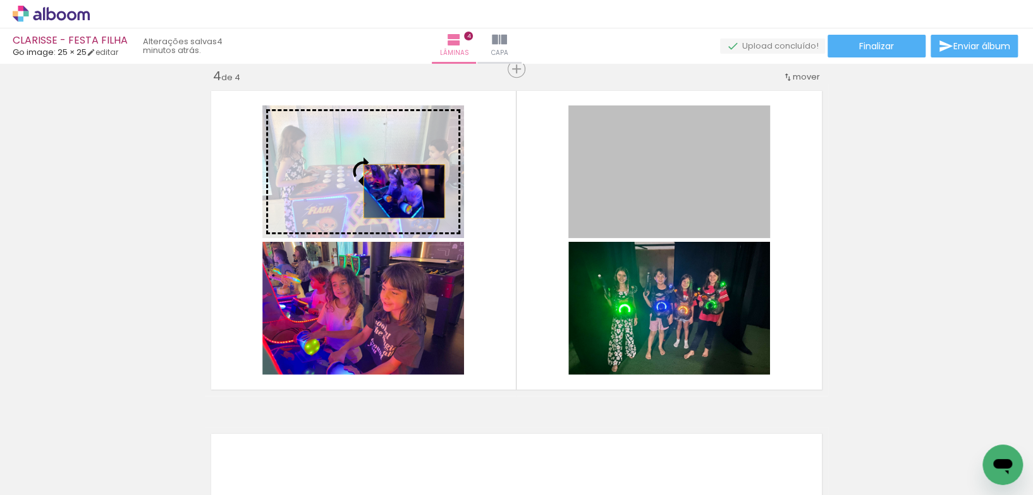
drag, startPoint x: 642, startPoint y: 196, endPoint x: 404, endPoint y: 191, distance: 238.3
click at [0, 0] on slot at bounding box center [0, 0] width 0 height 0
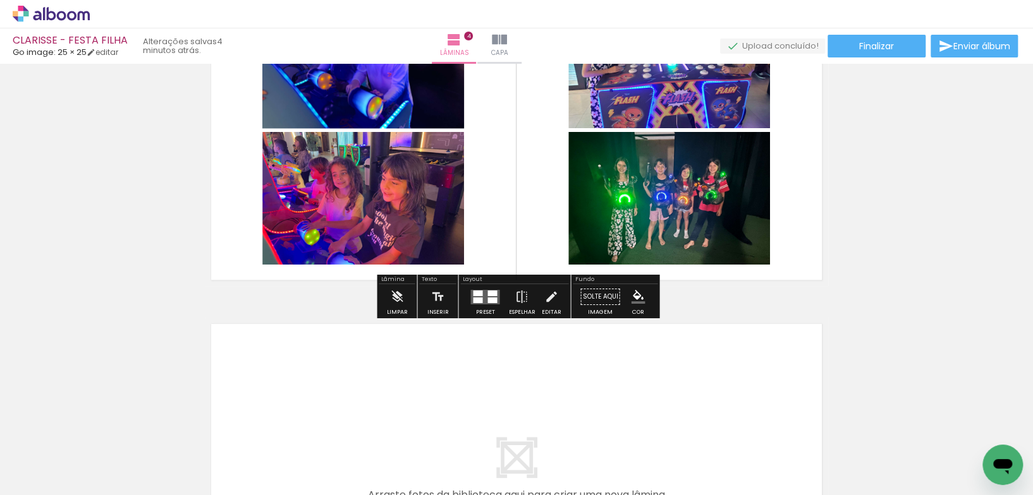
scroll to position [1157, 0]
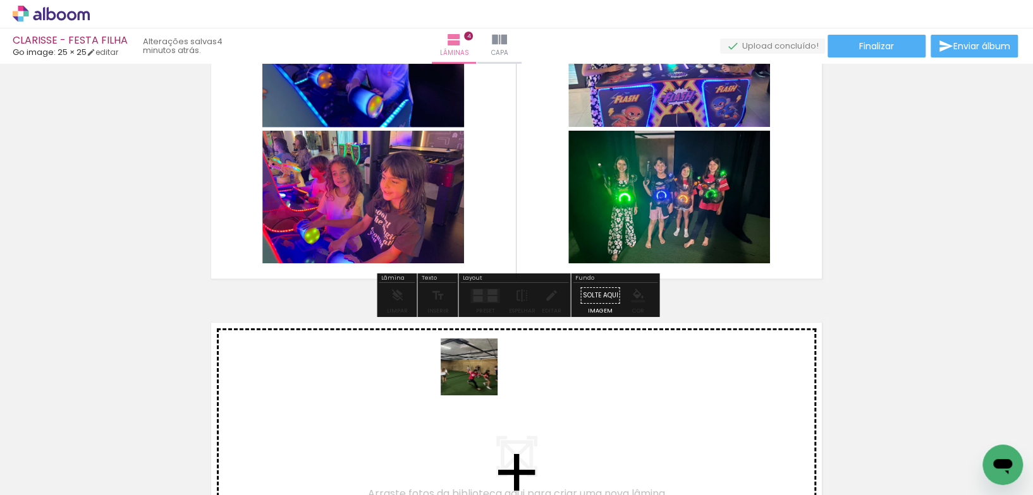
drag, startPoint x: 495, startPoint y: 416, endPoint x: 542, endPoint y: 430, distance: 48.8
click at [477, 367] on quentale-workspace at bounding box center [516, 247] width 1033 height 495
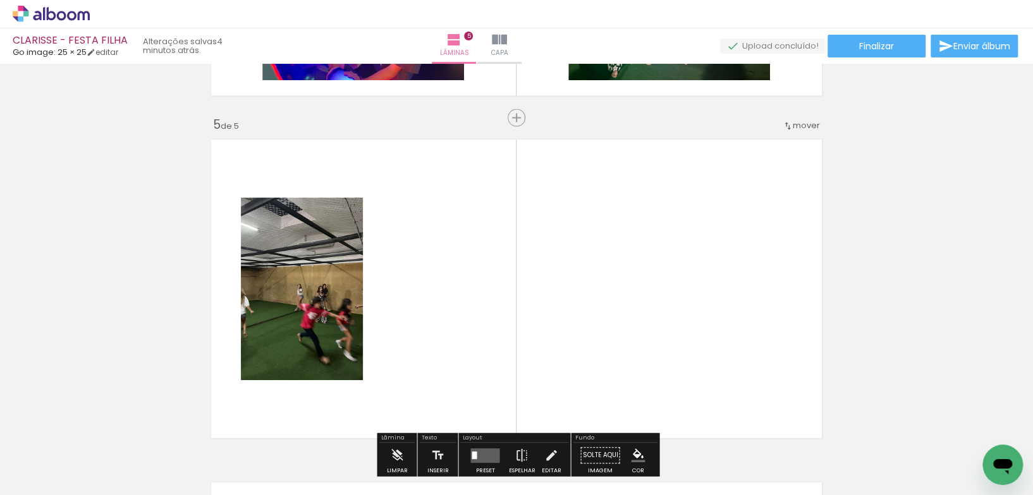
scroll to position [1389, 0]
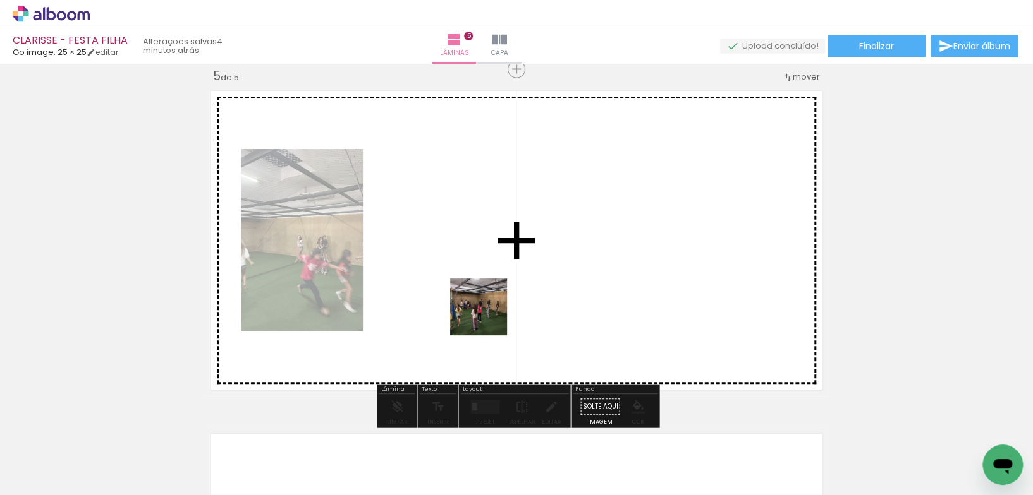
click at [488, 316] on quentale-workspace at bounding box center [516, 247] width 1033 height 495
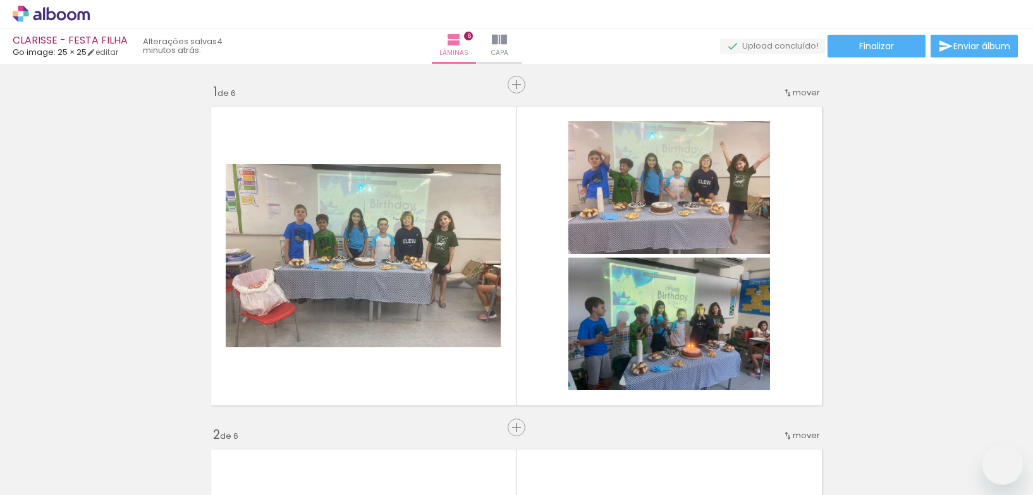
click at [289, 344] on quentale-workspace at bounding box center [516, 247] width 1033 height 495
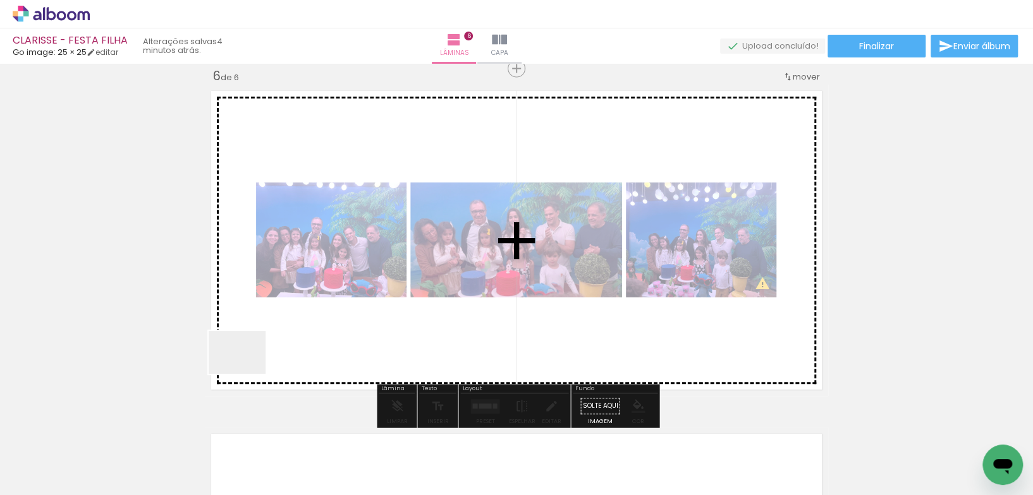
drag, startPoint x: 158, startPoint y: 434, endPoint x: 290, endPoint y: 347, distance: 158.3
click at [290, 347] on quentale-workspace at bounding box center [516, 247] width 1033 height 495
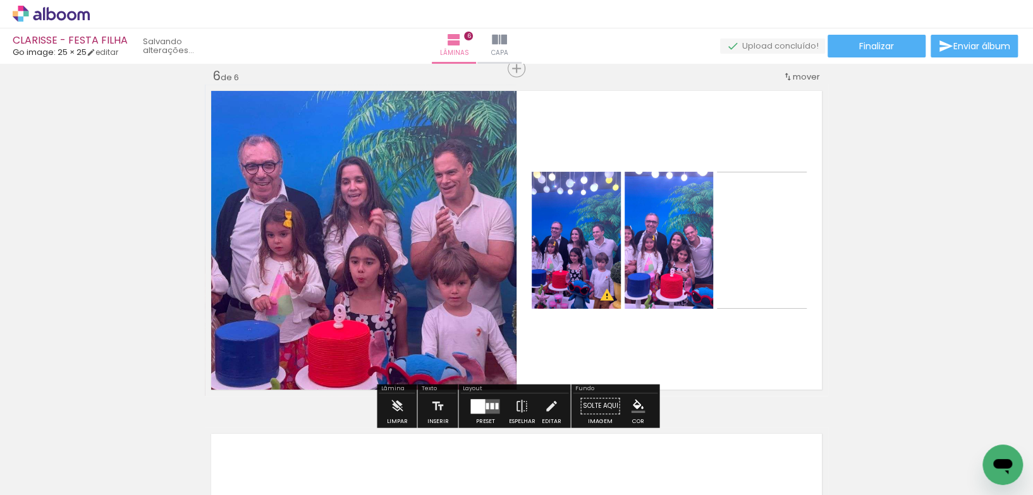
scroll to position [0, 0]
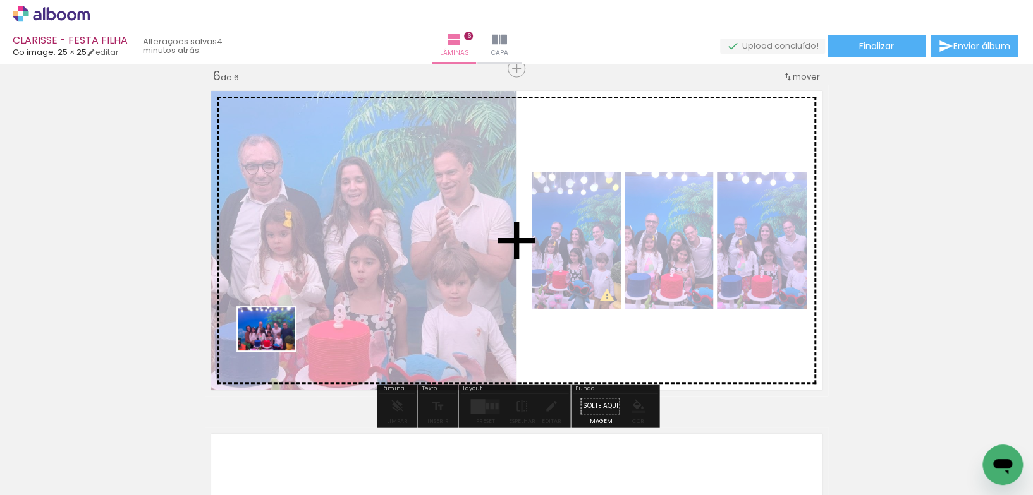
drag, startPoint x: 169, startPoint y: 424, endPoint x: 288, endPoint y: 340, distance: 145.5
click at [276, 345] on quentale-workspace at bounding box center [516, 247] width 1033 height 495
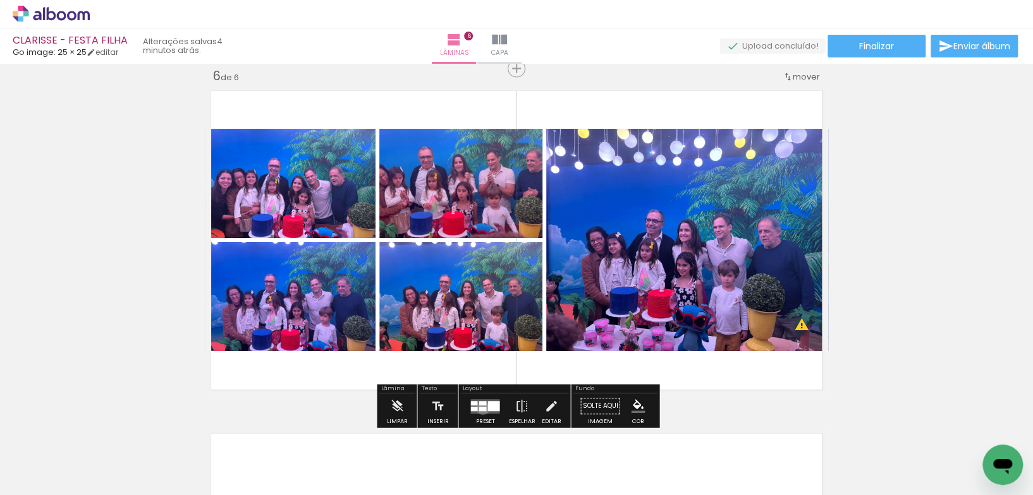
click at [480, 408] on div at bounding box center [482, 409] width 8 height 4
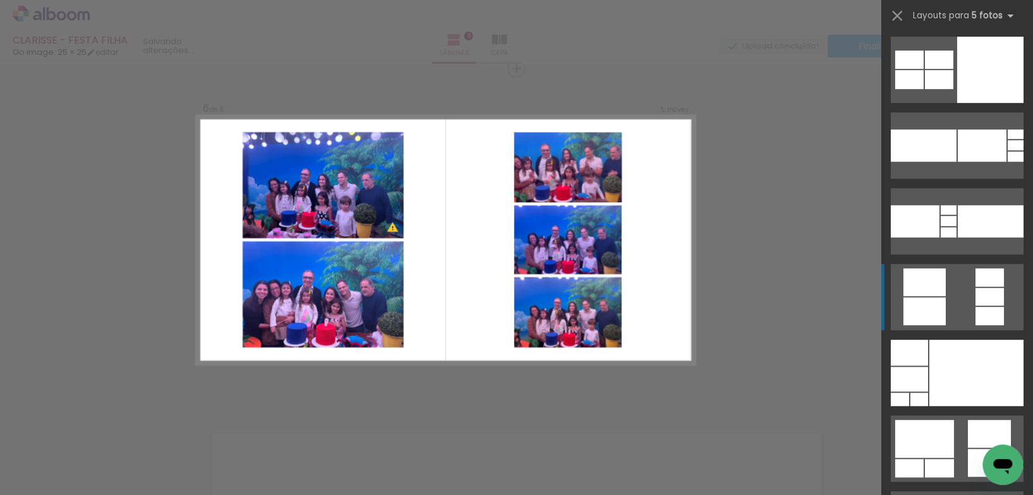
scroll to position [324, 0]
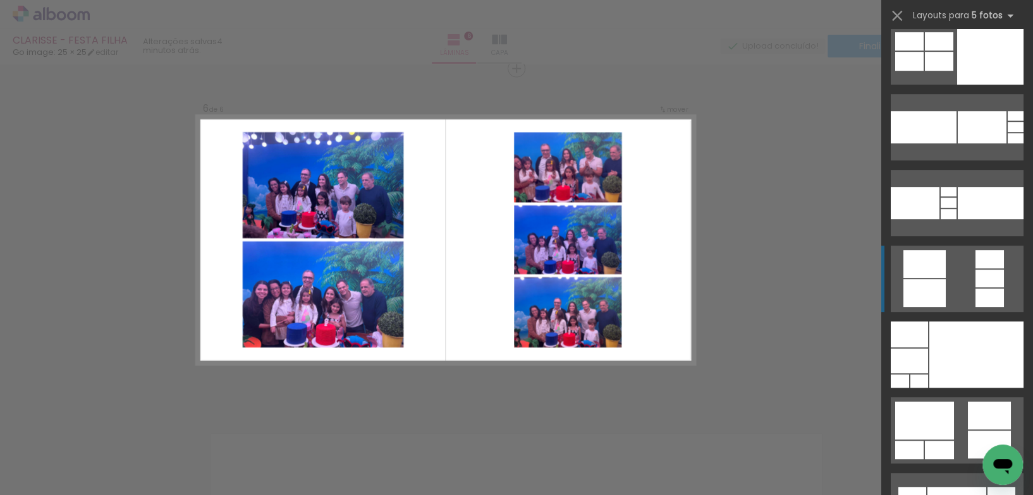
click at [945, 286] on quentale-layouter at bounding box center [956, 279] width 133 height 66
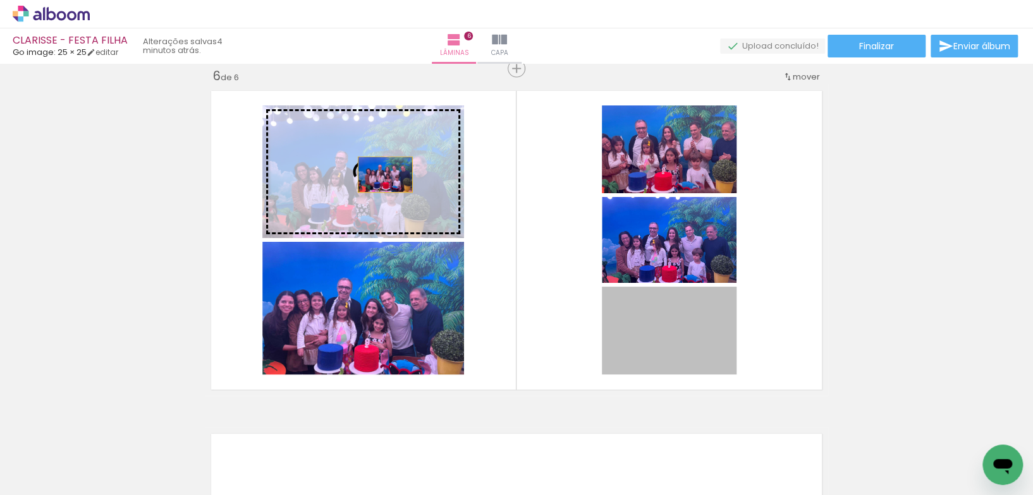
drag, startPoint x: 660, startPoint y: 344, endPoint x: 385, endPoint y: 174, distance: 322.9
click at [0, 0] on slot at bounding box center [0, 0] width 0 height 0
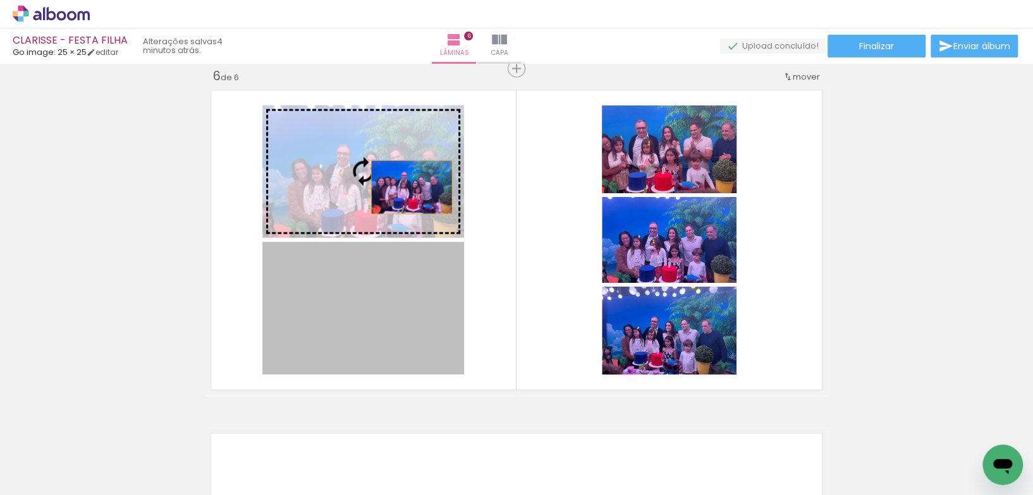
drag, startPoint x: 412, startPoint y: 308, endPoint x: 411, endPoint y: 181, distance: 127.0
click at [0, 0] on slot at bounding box center [0, 0] width 0 height 0
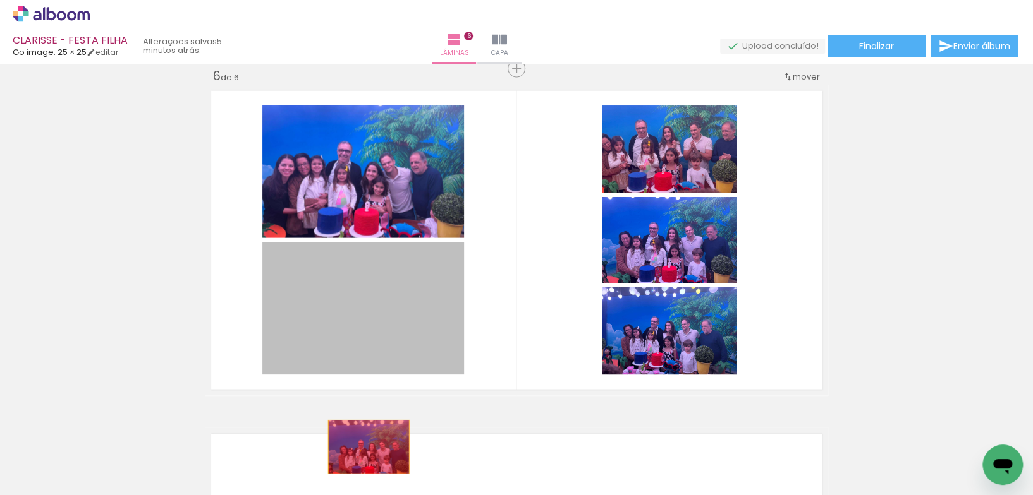
drag, startPoint x: 387, startPoint y: 320, endPoint x: 468, endPoint y: 306, distance: 82.2
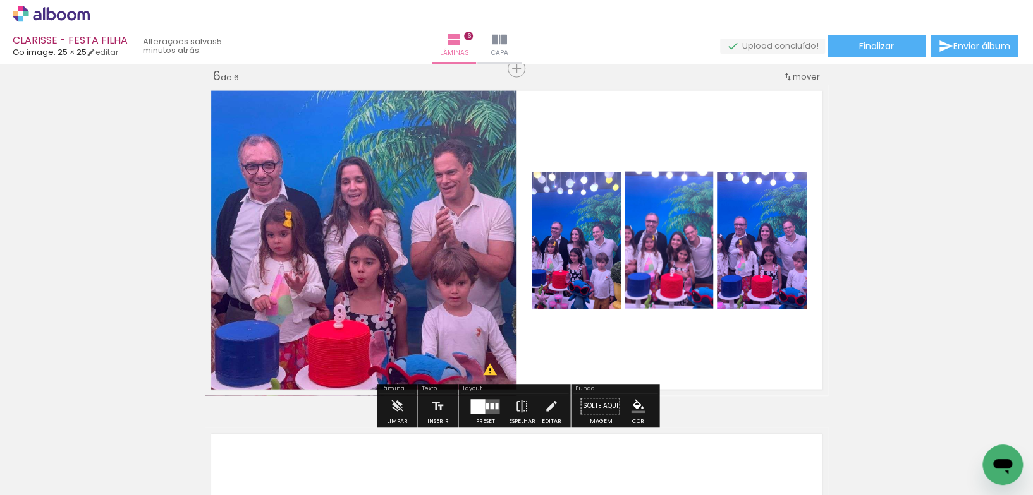
click at [485, 406] on div at bounding box center [486, 406] width 3 height 6
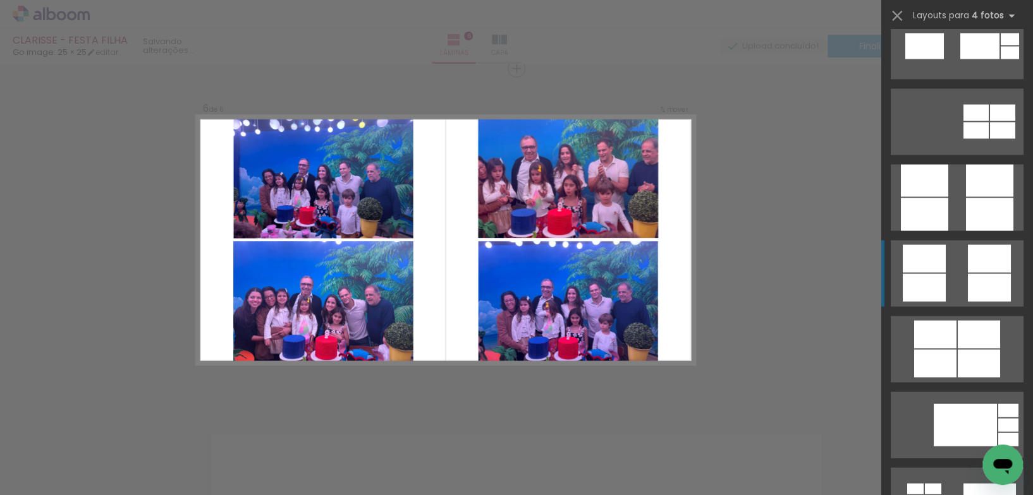
scroll to position [4123, 0]
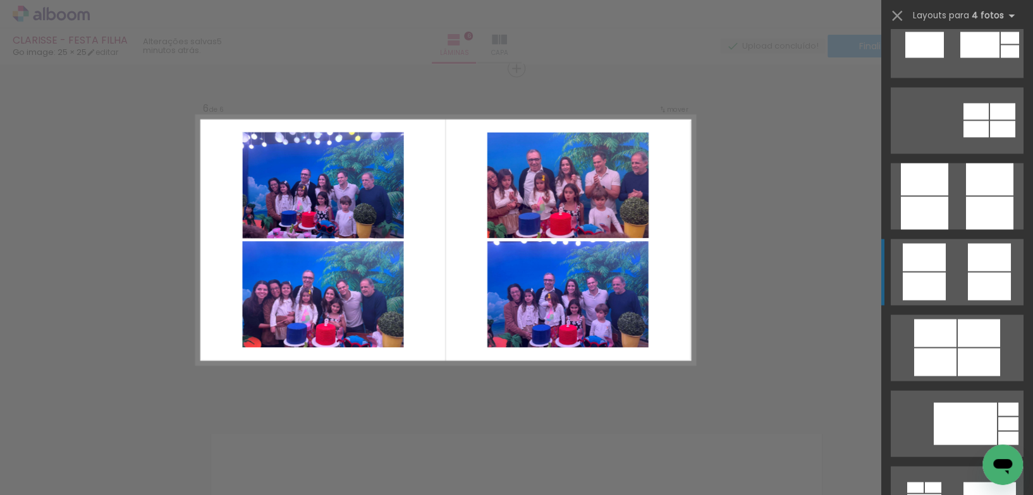
click at [946, 269] on quentale-layouter at bounding box center [956, 272] width 133 height 66
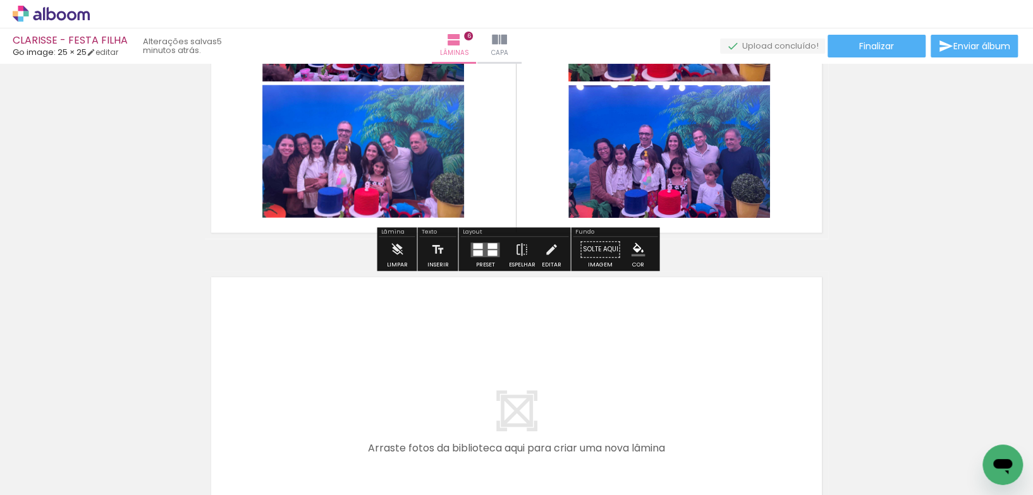
scroll to position [1904, 0]
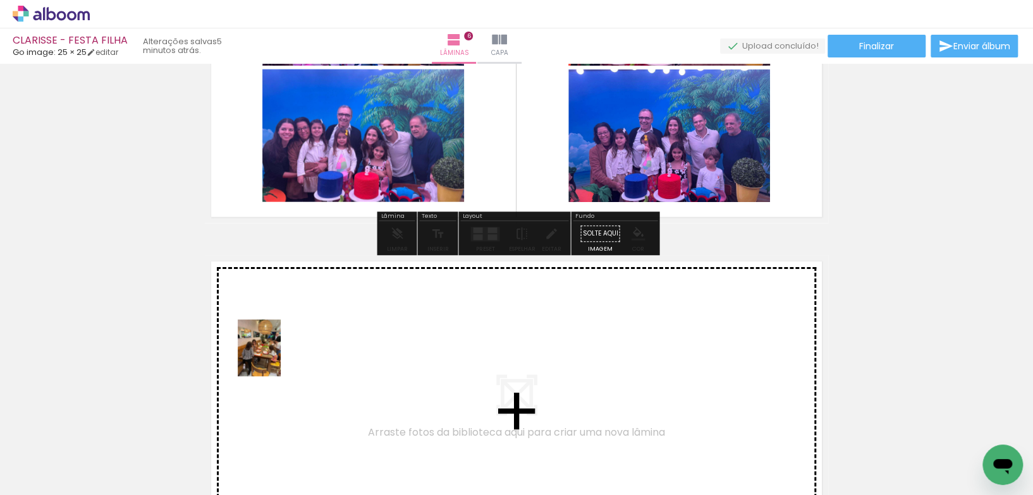
drag, startPoint x: 207, startPoint y: 451, endPoint x: 276, endPoint y: 358, distance: 115.3
click at [276, 358] on quentale-workspace at bounding box center [516, 247] width 1033 height 495
